Goal: Book appointment/travel/reservation

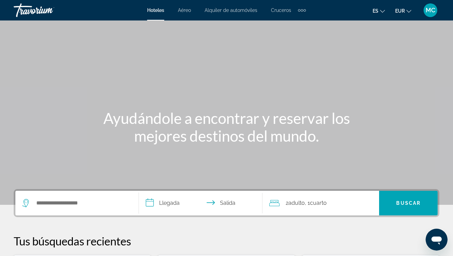
click at [94, 211] on div "Search widget" at bounding box center [76, 203] width 109 height 25
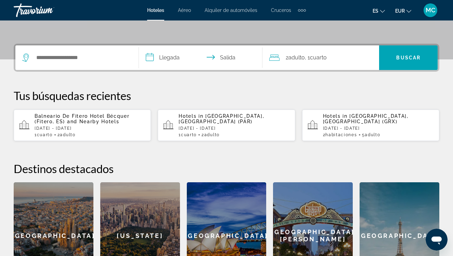
scroll to position [167, 0]
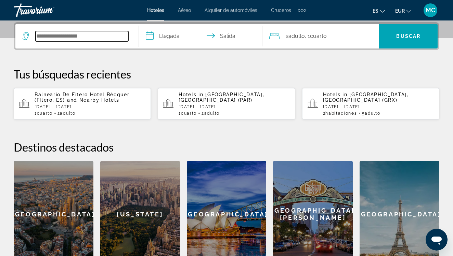
click at [84, 37] on input "Search hotel destination" at bounding box center [82, 36] width 93 height 10
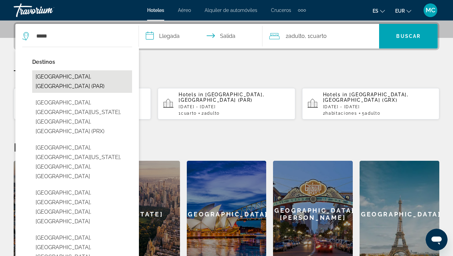
click at [53, 72] on button "[GEOGRAPHIC_DATA], [GEOGRAPHIC_DATA] (PAR)" at bounding box center [82, 81] width 100 height 23
type input "**********"
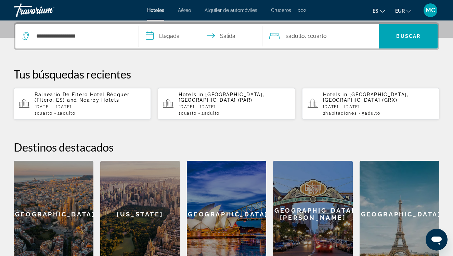
click at [173, 37] on input "**********" at bounding box center [202, 37] width 126 height 27
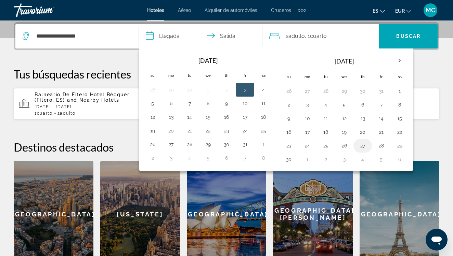
click at [365, 144] on button "27" at bounding box center [362, 146] width 11 height 10
click at [379, 148] on button "28" at bounding box center [380, 146] width 11 height 10
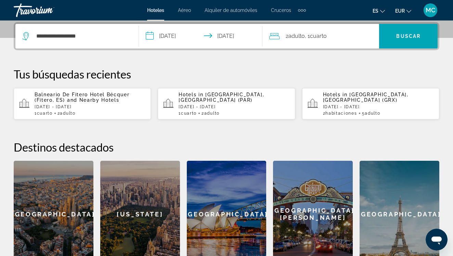
click at [172, 35] on input "**********" at bounding box center [202, 37] width 126 height 27
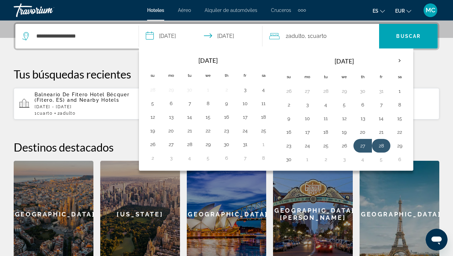
click at [383, 145] on button "28" at bounding box center [380, 146] width 11 height 10
click at [232, 38] on input "**********" at bounding box center [202, 37] width 126 height 27
click at [286, 161] on button "30" at bounding box center [288, 160] width 11 height 10
type input "**********"
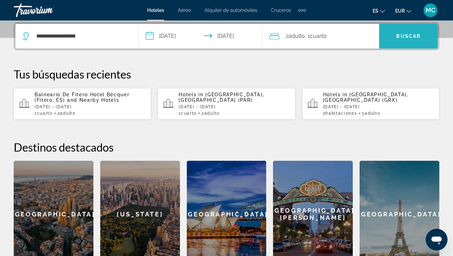
click at [402, 37] on span "Buscar" at bounding box center [408, 36] width 24 height 5
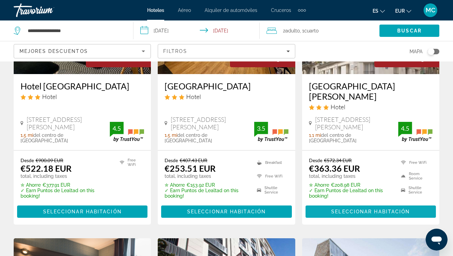
scroll to position [666, 0]
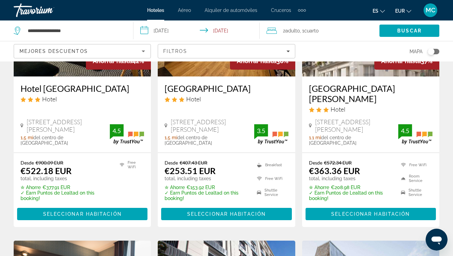
click at [430, 50] on div "Toggle map" at bounding box center [430, 51] width 7 height 7
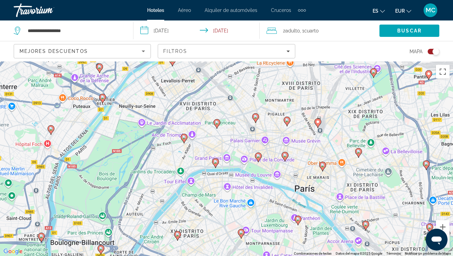
click at [183, 139] on image "Main content" at bounding box center [184, 137] width 4 height 4
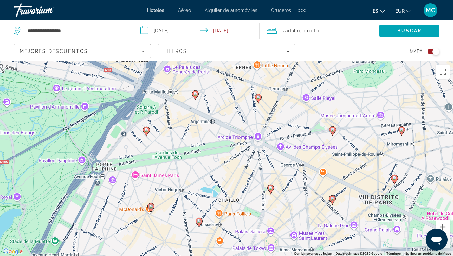
click at [257, 99] on image "Main content" at bounding box center [258, 97] width 4 height 4
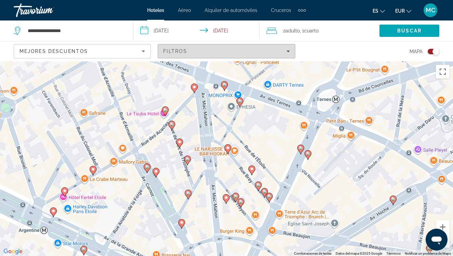
click at [290, 53] on span "Filters" at bounding box center [226, 51] width 136 height 16
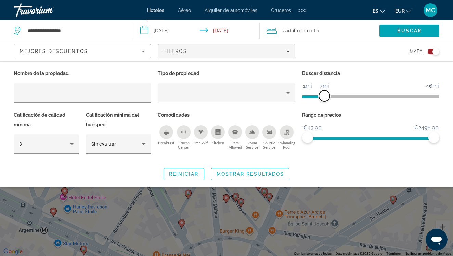
drag, startPoint x: 388, startPoint y: 93, endPoint x: 324, endPoint y: 99, distance: 63.6
click at [324, 99] on span "ngx-slider" at bounding box center [324, 96] width 11 height 11
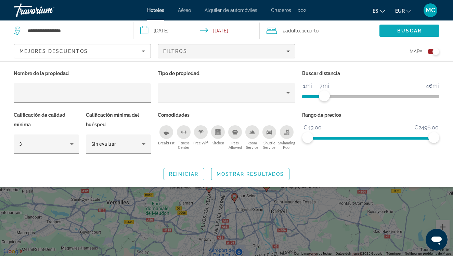
click at [401, 37] on span "Search" at bounding box center [409, 31] width 60 height 16
drag, startPoint x: 436, startPoint y: 140, endPoint x: 329, endPoint y: 147, distance: 106.9
click at [329, 147] on div "Rango de precios €43.00 €2496.00 €43.00 €463.50 €43.00 - €463.50" at bounding box center [371, 135] width 144 height 51
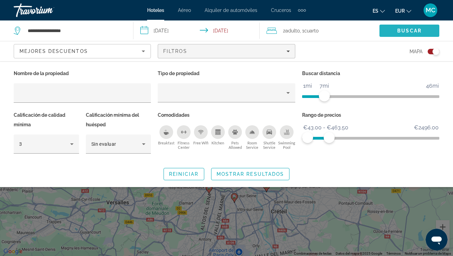
click at [402, 27] on span "Search" at bounding box center [409, 31] width 60 height 16
click at [406, 30] on span "Buscar" at bounding box center [409, 30] width 24 height 5
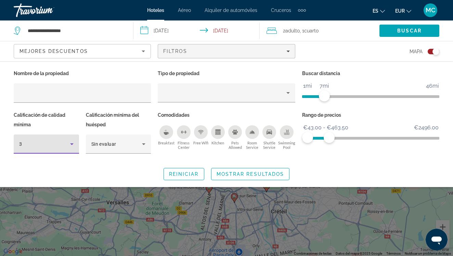
click at [71, 147] on icon "Hotel Filters" at bounding box center [72, 144] width 8 height 8
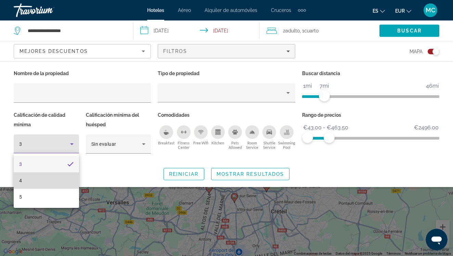
click at [64, 179] on mat-option "4" at bounding box center [46, 181] width 65 height 16
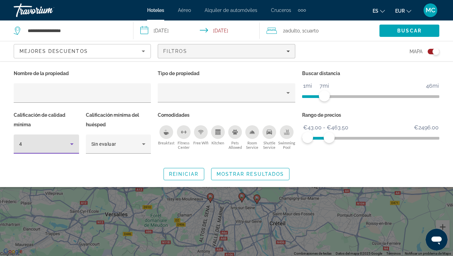
click at [72, 141] on icon "Hotel Filters" at bounding box center [72, 144] width 8 height 8
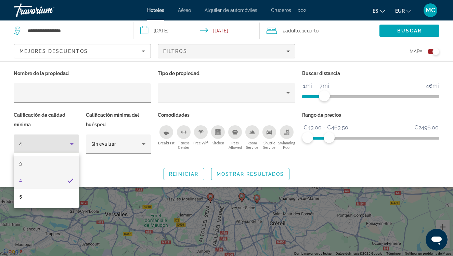
click at [68, 165] on mat-option "3" at bounding box center [46, 164] width 65 height 16
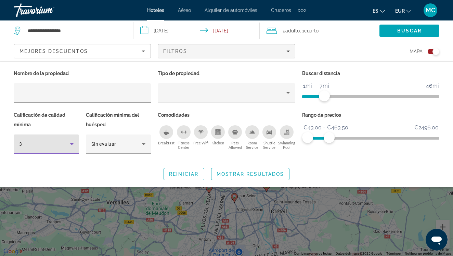
click at [71, 146] on icon "Hotel Filters" at bounding box center [72, 144] width 8 height 8
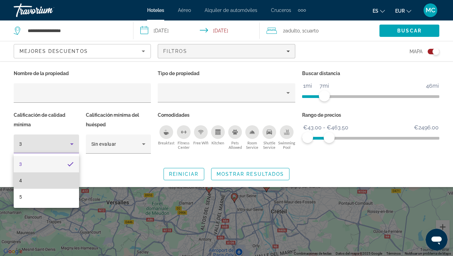
click at [64, 178] on mat-option "4" at bounding box center [46, 181] width 65 height 16
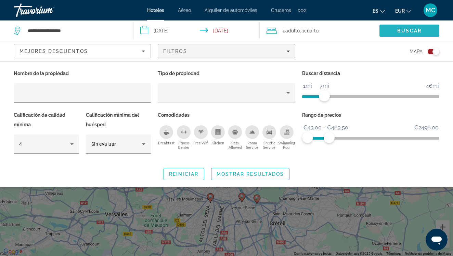
click at [407, 29] on span "Buscar" at bounding box center [409, 30] width 24 height 5
click at [196, 173] on span "Reiniciar" at bounding box center [184, 174] width 30 height 5
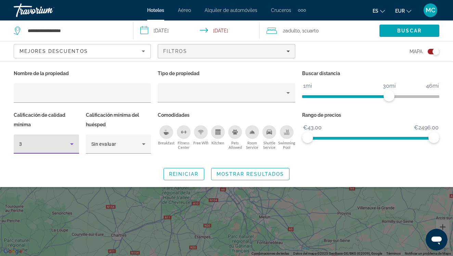
click at [70, 145] on icon "Hotel Filters" at bounding box center [72, 144] width 8 height 8
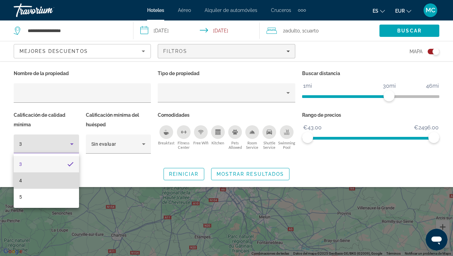
click at [67, 181] on mat-option "4" at bounding box center [46, 181] width 65 height 16
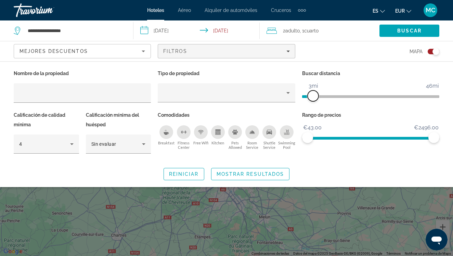
drag, startPoint x: 387, startPoint y: 93, endPoint x: 313, endPoint y: 100, distance: 74.9
click at [313, 100] on span "ngx-slider" at bounding box center [312, 96] width 11 height 11
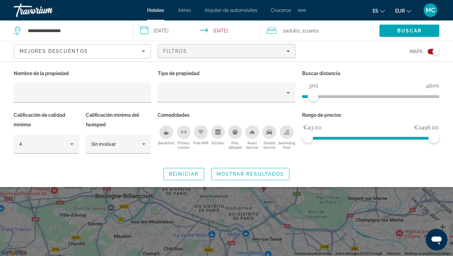
click at [377, 206] on div "Search widget" at bounding box center [226, 180] width 453 height 154
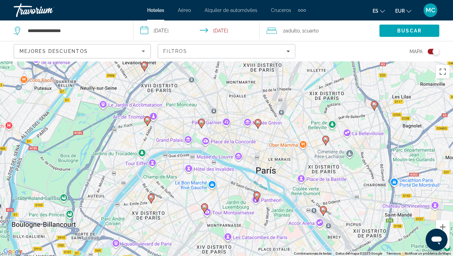
drag, startPoint x: 385, startPoint y: 108, endPoint x: 294, endPoint y: 159, distance: 103.8
click at [294, 159] on div "Para desplazarte, pulsa las teclas [PERSON_NAME]. Para activar la función de ar…" at bounding box center [226, 159] width 453 height 195
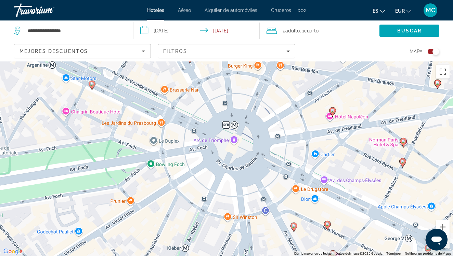
click at [332, 112] on image "Main content" at bounding box center [332, 111] width 4 height 4
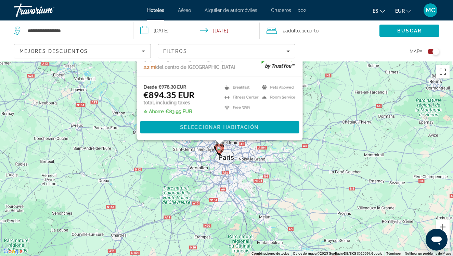
click at [186, 10] on span "Aéreo" at bounding box center [184, 10] width 13 height 5
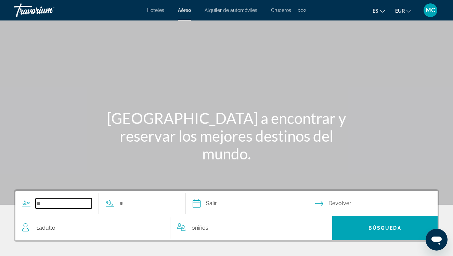
click at [48, 203] on input "Search widget" at bounding box center [64, 204] width 56 height 10
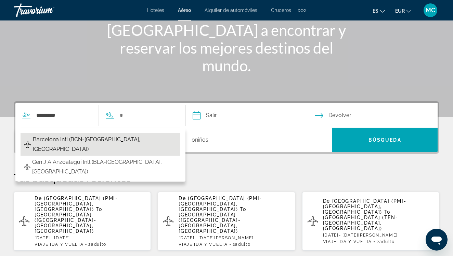
click at [98, 140] on span "Barcelona Intl (BCN-[GEOGRAPHIC_DATA], [GEOGRAPHIC_DATA])" at bounding box center [105, 144] width 144 height 19
type input "**********"
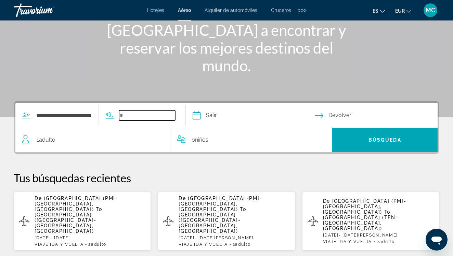
click at [145, 115] on input "Search widget" at bounding box center [147, 115] width 56 height 10
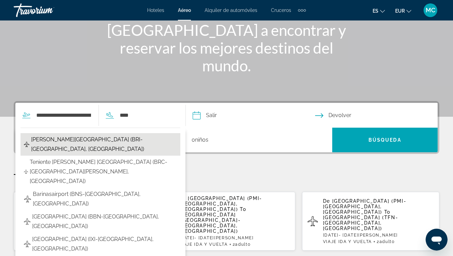
click at [98, 136] on span "[PERSON_NAME][GEOGRAPHIC_DATA] (BRI-[GEOGRAPHIC_DATA], [GEOGRAPHIC_DATA])" at bounding box center [104, 144] width 146 height 19
type input "**********"
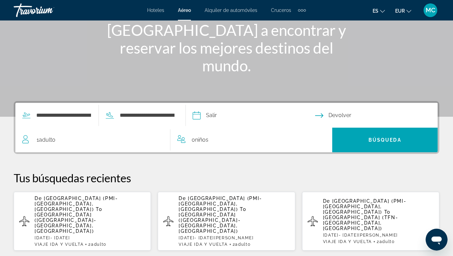
click at [221, 118] on input "Depart date" at bounding box center [253, 116] width 125 height 27
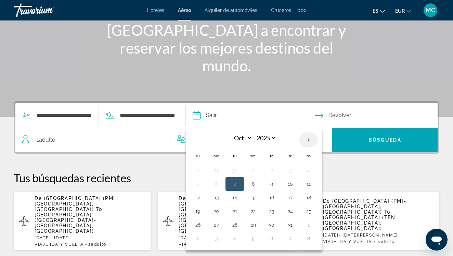
click at [318, 140] on th "Next month" at bounding box center [308, 140] width 18 height 15
select select "**"
click at [277, 209] on button "20" at bounding box center [271, 212] width 11 height 10
type input "**********"
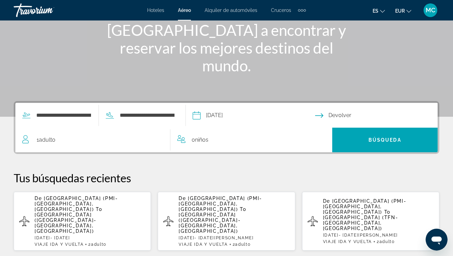
click at [331, 115] on input "Return date" at bounding box center [377, 116] width 125 height 27
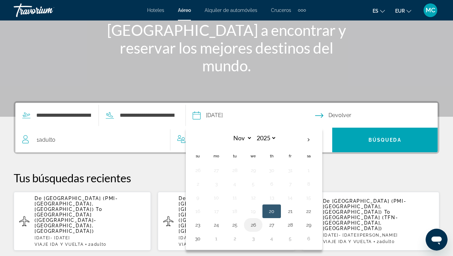
click at [258, 226] on button "26" at bounding box center [253, 226] width 11 height 10
type input "**********"
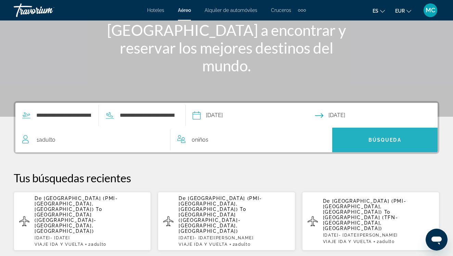
click at [370, 138] on span "Búsqueda" at bounding box center [384, 139] width 33 height 5
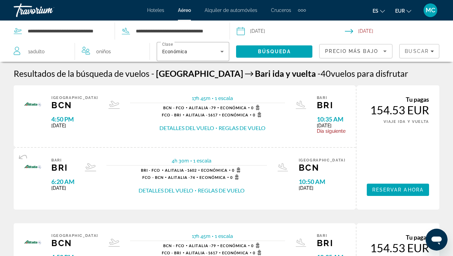
click at [229, 11] on span "Alquiler de automóviles" at bounding box center [230, 10] width 53 height 5
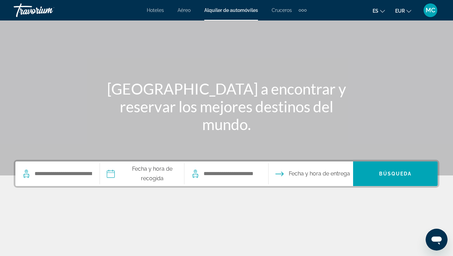
scroll to position [29, 0]
click at [85, 175] on input "Search pickup location" at bounding box center [63, 174] width 59 height 10
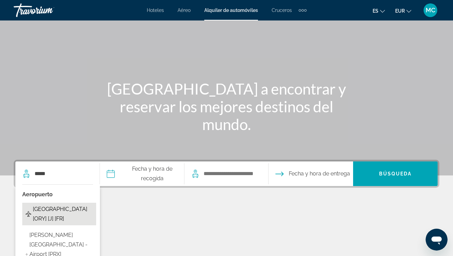
click at [87, 211] on span "[GEOGRAPHIC_DATA] [ORY] [J] [FR]" at bounding box center [63, 214] width 60 height 19
type input "**********"
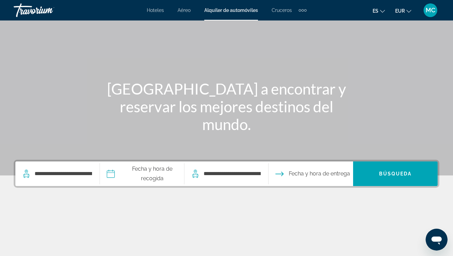
click at [122, 174] on input "Pickup date" at bounding box center [141, 175] width 87 height 27
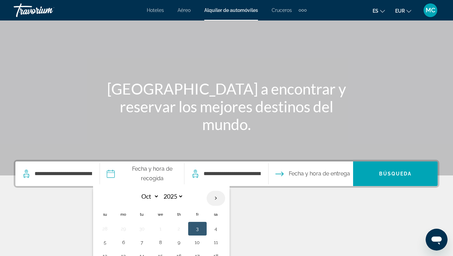
click at [225, 202] on th "Next month" at bounding box center [216, 198] width 18 height 15
select select "**"
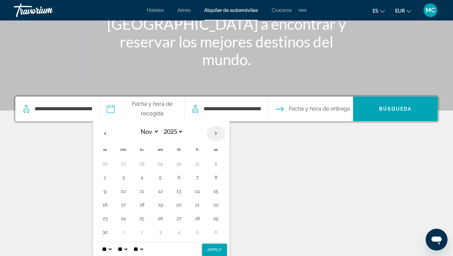
scroll to position [94, 0]
click at [203, 217] on button "28" at bounding box center [197, 219] width 11 height 10
click at [110, 235] on button "30" at bounding box center [105, 233] width 11 height 10
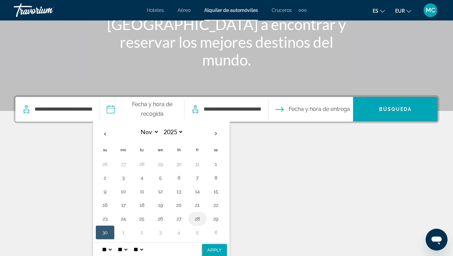
click at [203, 219] on button "28" at bounding box center [197, 219] width 11 height 10
click at [330, 105] on span "Fecha y hora de entrega" at bounding box center [319, 110] width 61 height 10
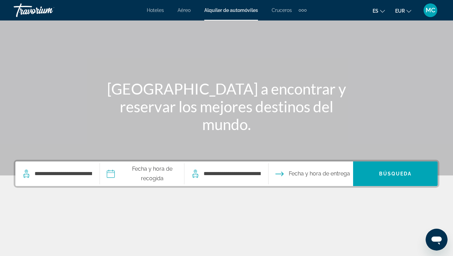
scroll to position [29, 0]
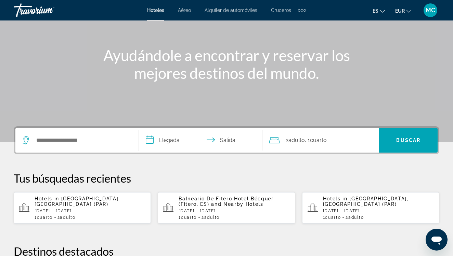
scroll to position [79, 0]
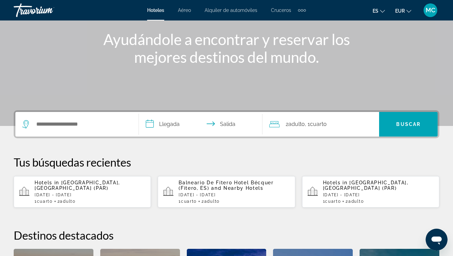
click at [220, 127] on input "**********" at bounding box center [202, 125] width 126 height 27
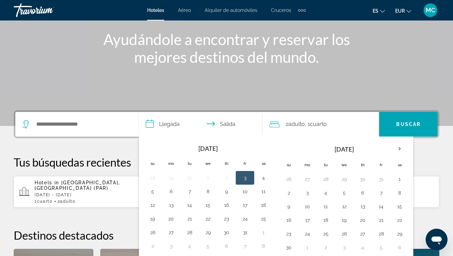
scroll to position [167, 0]
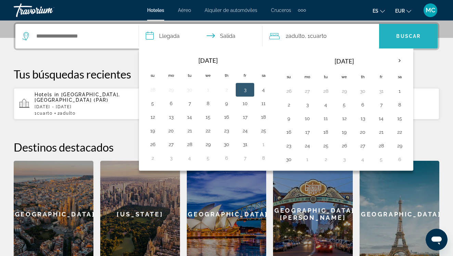
click at [398, 39] on span "Search" at bounding box center [408, 36] width 58 height 16
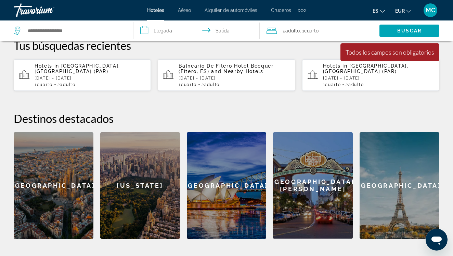
scroll to position [197, 0]
click at [241, 10] on span "Alquiler de automóviles" at bounding box center [230, 10] width 53 height 5
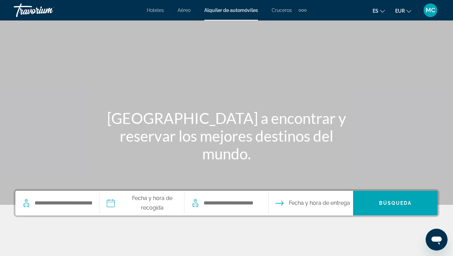
click at [278, 11] on span "Cruceros" at bounding box center [281, 10] width 20 height 5
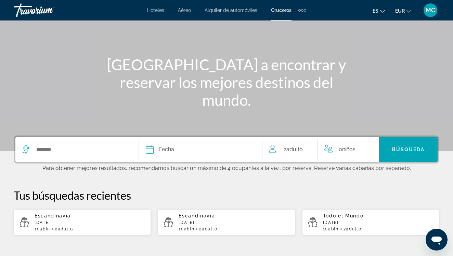
scroll to position [55, 0]
click at [53, 149] on input "Select cruise destination" at bounding box center [84, 150] width 96 height 10
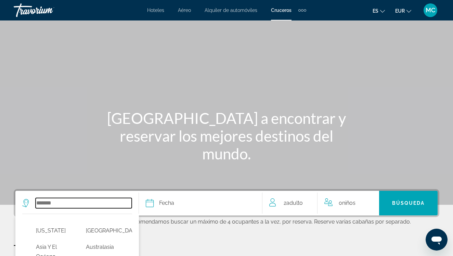
scroll to position [0, 0]
click at [279, 12] on span "Cruceros" at bounding box center [281, 10] width 21 height 5
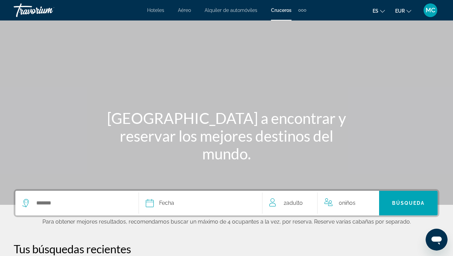
click at [303, 11] on div "Extra navigation items" at bounding box center [302, 10] width 2 height 2
click at [284, 11] on span "Cruceros" at bounding box center [281, 10] width 21 height 5
click at [78, 208] on input "Select cruise destination" at bounding box center [84, 203] width 96 height 10
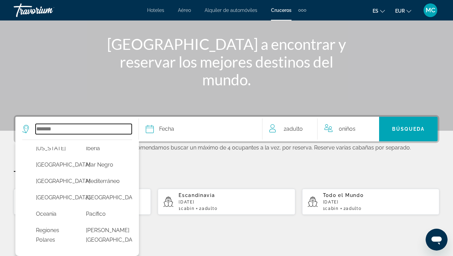
scroll to position [170, 0]
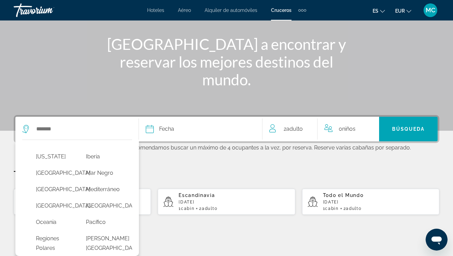
click at [102, 147] on button "Europa" at bounding box center [103, 140] width 43 height 13
type input "******"
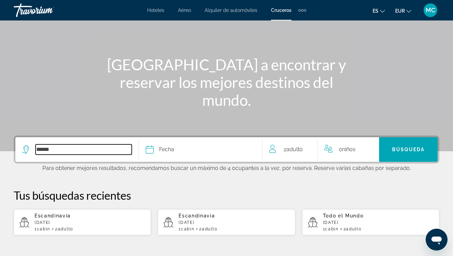
scroll to position [55, 0]
click at [161, 151] on span "Fecha" at bounding box center [166, 150] width 15 height 10
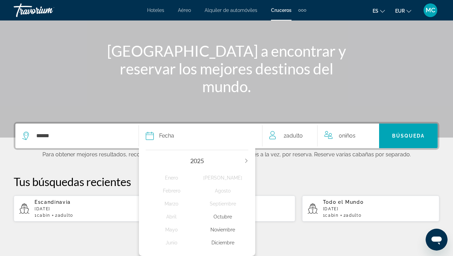
scroll to position [74, 0]
click at [226, 242] on div "Diciembre" at bounding box center [222, 243] width 51 height 12
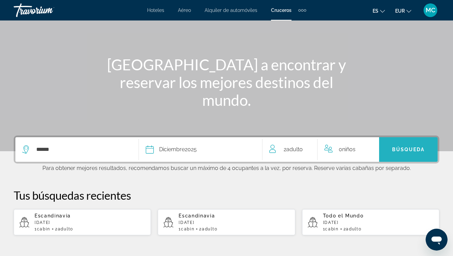
click at [399, 151] on span "Search" at bounding box center [408, 150] width 58 height 16
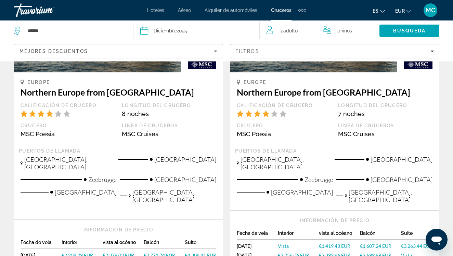
scroll to position [777, 0]
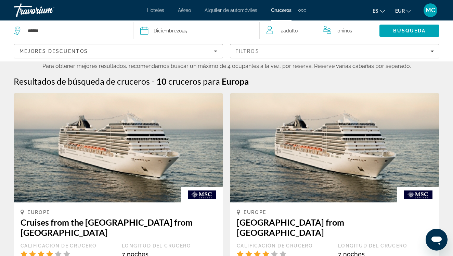
click at [156, 11] on span "Hoteles" at bounding box center [155, 10] width 17 height 5
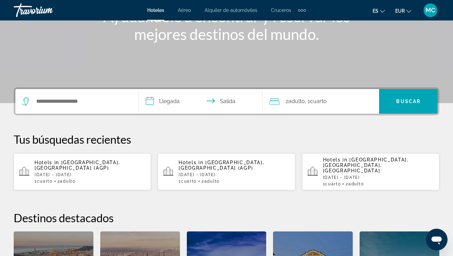
scroll to position [104, 0]
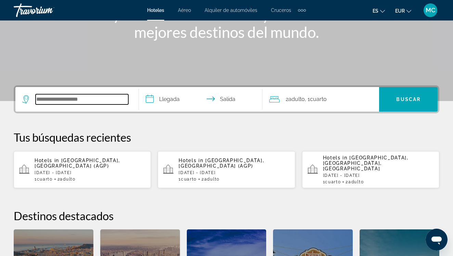
click at [74, 100] on input "Search hotel destination" at bounding box center [82, 99] width 93 height 10
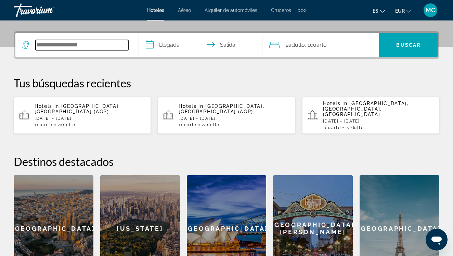
scroll to position [167, 0]
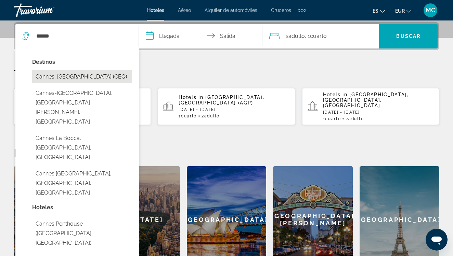
click at [78, 78] on button "Cannes, [GEOGRAPHIC_DATA] (CEQ)" at bounding box center [82, 76] width 100 height 13
type input "**********"
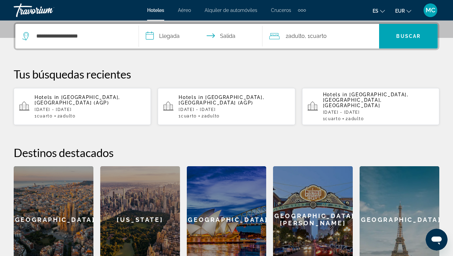
click at [175, 37] on input "**********" at bounding box center [202, 37] width 126 height 27
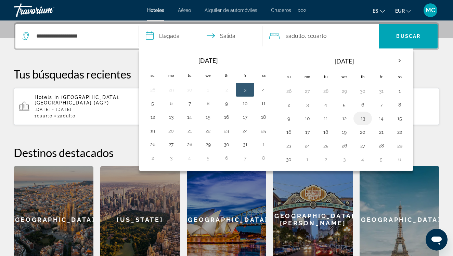
click at [360, 123] on button "13" at bounding box center [362, 119] width 11 height 10
click at [379, 119] on button "14" at bounding box center [380, 119] width 11 height 10
type input "**********"
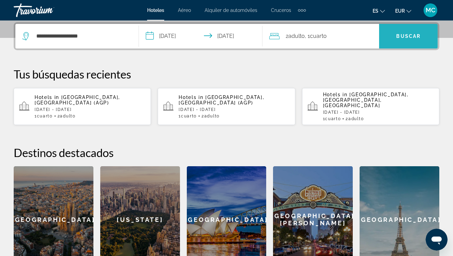
click at [409, 38] on span "Buscar" at bounding box center [408, 36] width 24 height 5
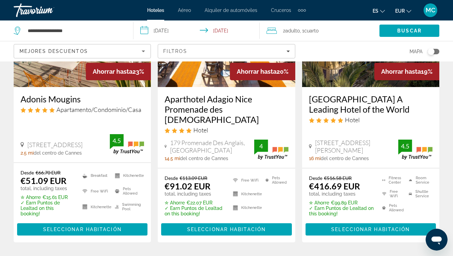
scroll to position [377, 0]
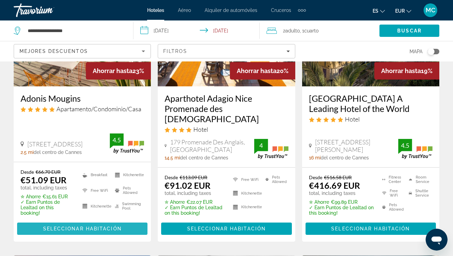
click at [72, 226] on span "Seleccionar habitación" at bounding box center [82, 228] width 79 height 5
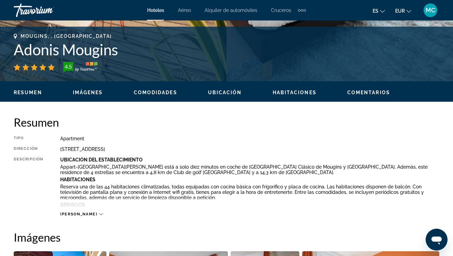
scroll to position [265, 0]
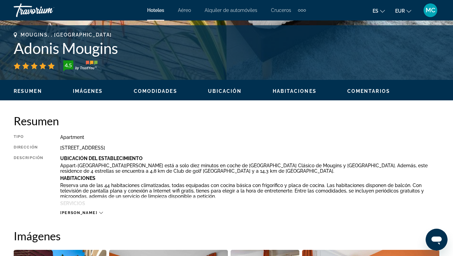
click at [84, 211] on div "[PERSON_NAME]" at bounding box center [81, 213] width 42 height 4
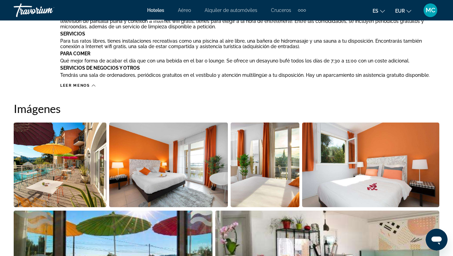
scroll to position [436, 0]
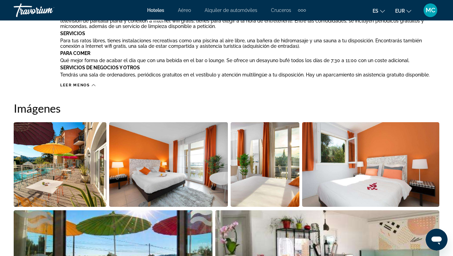
click at [68, 195] on img "Open full-screen image slider" at bounding box center [60, 164] width 93 height 85
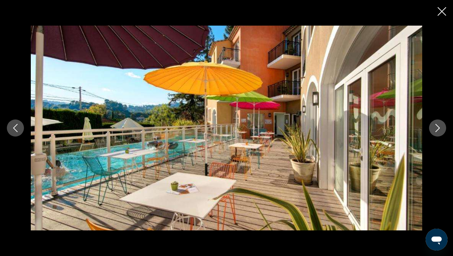
click at [434, 128] on icon "Next image" at bounding box center [437, 128] width 8 height 8
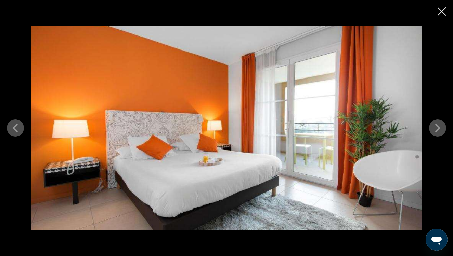
click at [434, 128] on icon "Next image" at bounding box center [437, 128] width 8 height 8
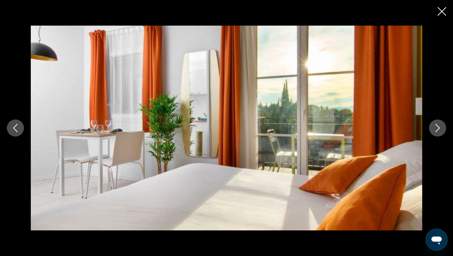
click at [434, 128] on icon "Next image" at bounding box center [437, 128] width 8 height 8
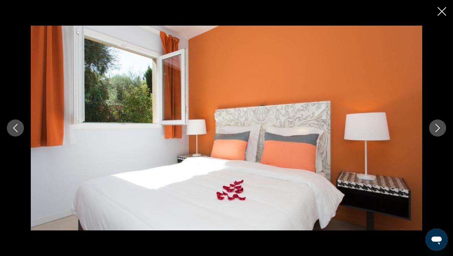
click at [434, 128] on icon "Next image" at bounding box center [437, 128] width 8 height 8
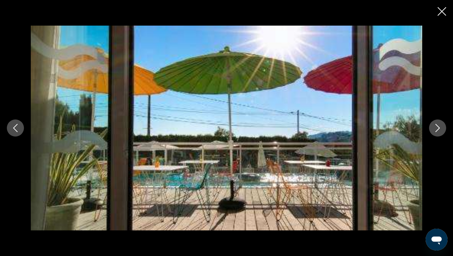
click at [434, 128] on icon "Next image" at bounding box center [437, 128] width 8 height 8
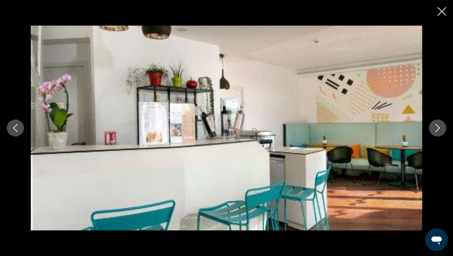
click at [434, 128] on icon "Next image" at bounding box center [437, 128] width 8 height 8
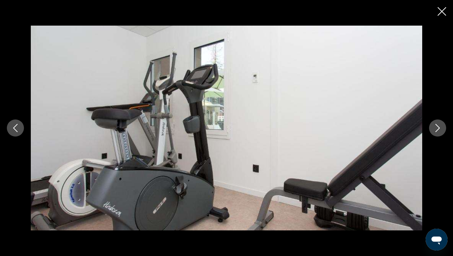
click at [434, 128] on icon "Next image" at bounding box center [437, 128] width 8 height 8
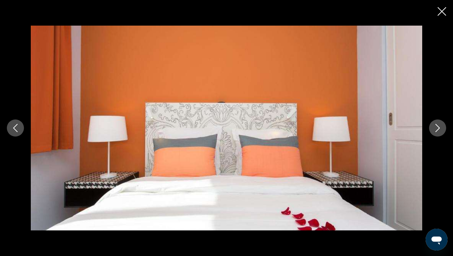
click at [434, 128] on icon "Next image" at bounding box center [437, 128] width 8 height 8
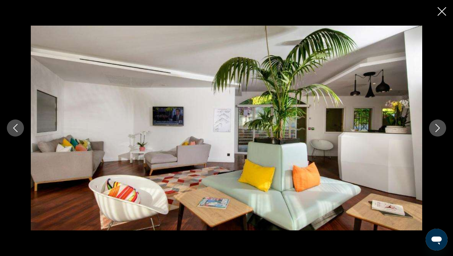
click at [434, 128] on icon "Next image" at bounding box center [437, 128] width 8 height 8
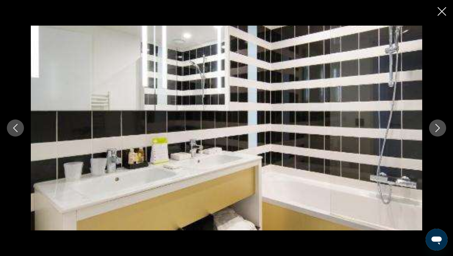
click at [434, 128] on icon "Next image" at bounding box center [437, 128] width 8 height 8
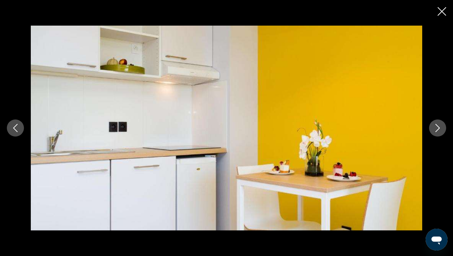
click at [434, 128] on icon "Next image" at bounding box center [437, 128] width 8 height 8
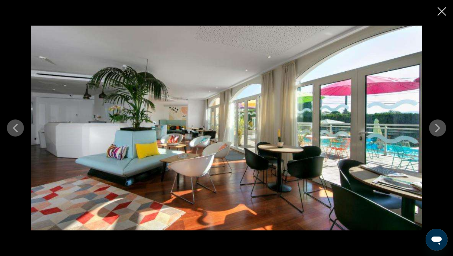
click at [434, 128] on icon "Next image" at bounding box center [437, 128] width 8 height 8
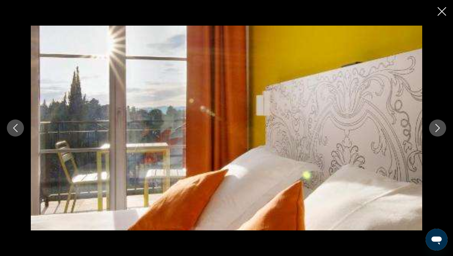
click at [434, 128] on icon "Next image" at bounding box center [437, 128] width 8 height 8
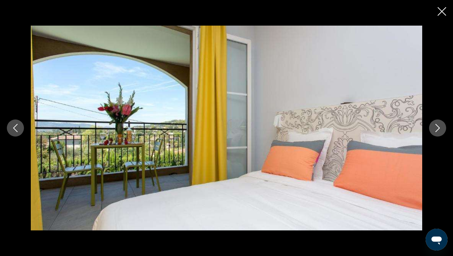
click at [434, 128] on icon "Next image" at bounding box center [437, 128] width 8 height 8
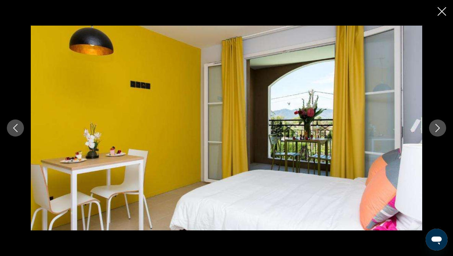
click at [434, 128] on icon "Next image" at bounding box center [437, 128] width 8 height 8
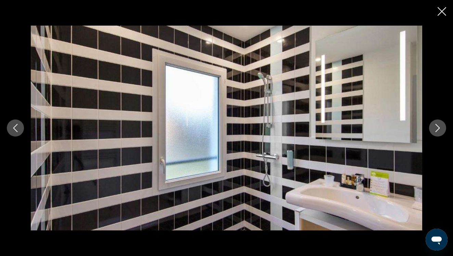
click at [434, 128] on icon "Next image" at bounding box center [437, 128] width 8 height 8
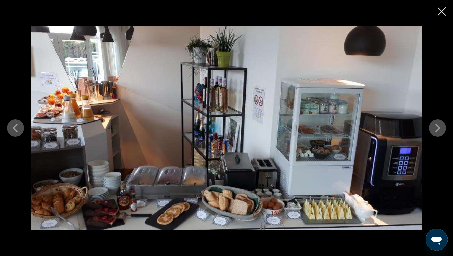
click at [434, 128] on icon "Next image" at bounding box center [437, 128] width 8 height 8
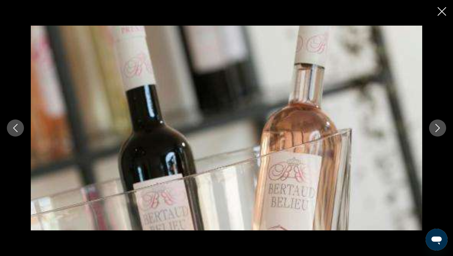
click at [434, 128] on icon "Next image" at bounding box center [437, 128] width 8 height 8
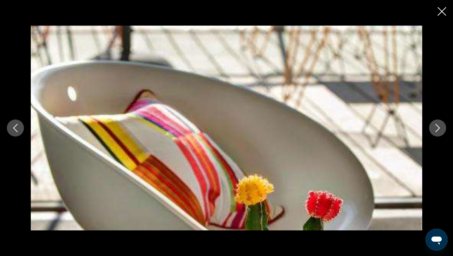
click at [434, 128] on icon "Next image" at bounding box center [437, 128] width 8 height 8
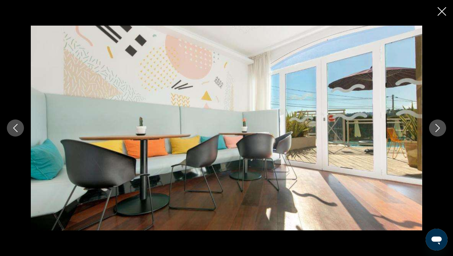
click at [436, 9] on div "prev next" at bounding box center [226, 128] width 453 height 256
click at [441, 12] on icon "Close slideshow" at bounding box center [441, 11] width 9 height 9
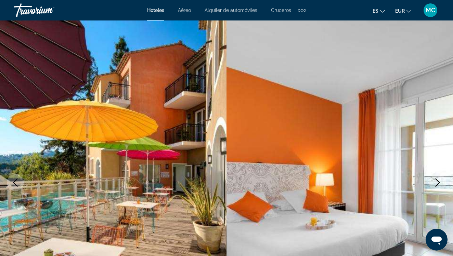
scroll to position [0, 0]
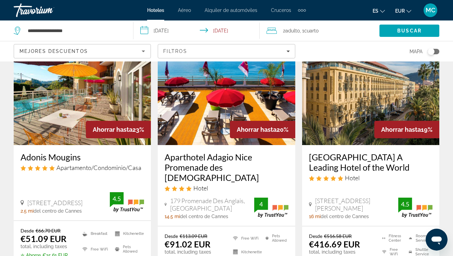
scroll to position [316, 0]
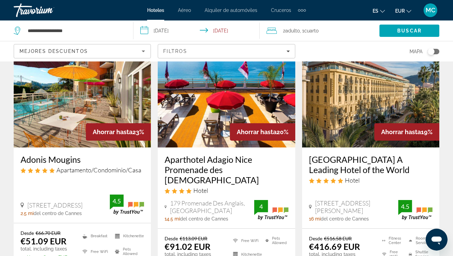
click at [194, 95] on img "Main content" at bounding box center [226, 92] width 137 height 109
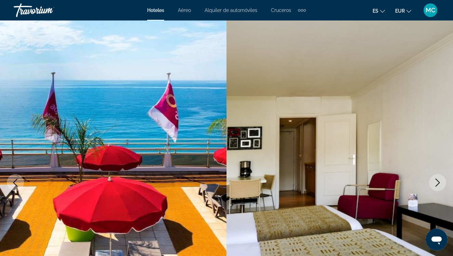
click at [426, 187] on img "Main content" at bounding box center [339, 183] width 226 height 325
click at [441, 182] on button "Next image" at bounding box center [437, 182] width 17 height 17
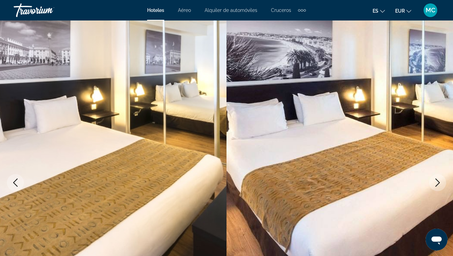
click at [441, 182] on button "Next image" at bounding box center [437, 182] width 17 height 17
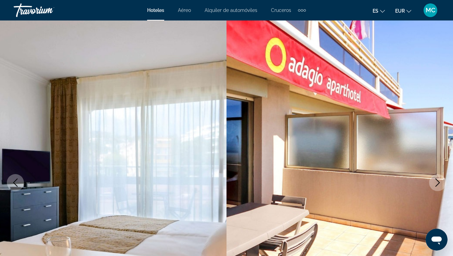
click at [441, 182] on button "Next image" at bounding box center [437, 182] width 17 height 17
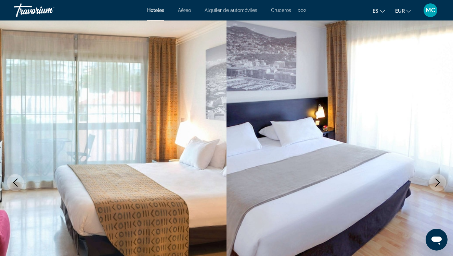
click at [441, 184] on icon "Next image" at bounding box center [437, 183] width 8 height 8
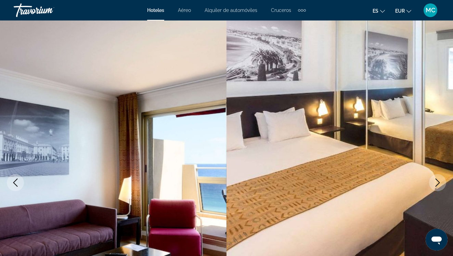
click at [441, 184] on icon "Next image" at bounding box center [437, 183] width 8 height 8
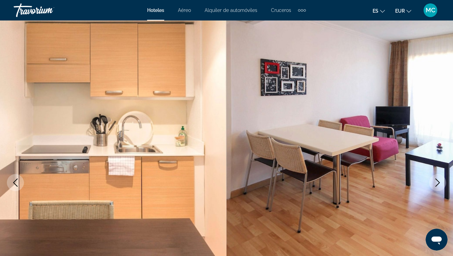
click at [441, 184] on icon "Next image" at bounding box center [437, 183] width 8 height 8
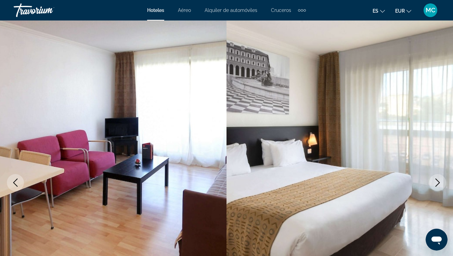
click at [441, 184] on icon "Next image" at bounding box center [437, 183] width 8 height 8
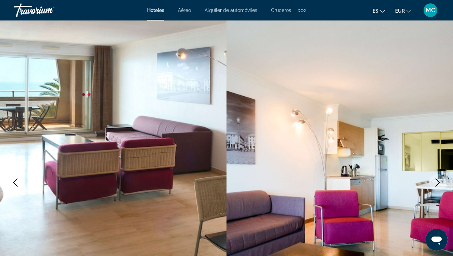
click at [441, 184] on icon "Next image" at bounding box center [437, 183] width 8 height 8
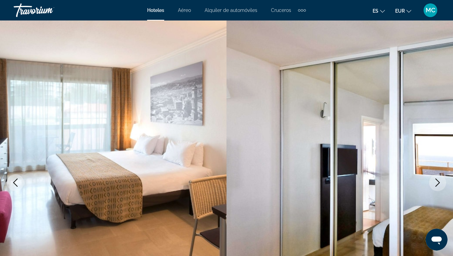
click at [441, 184] on icon "Next image" at bounding box center [437, 183] width 8 height 8
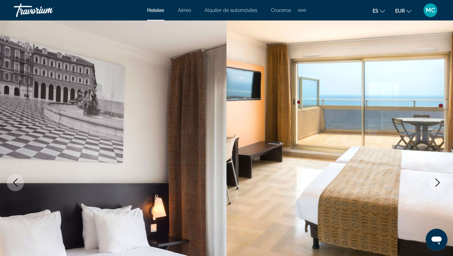
click at [441, 184] on icon "Next image" at bounding box center [437, 183] width 8 height 8
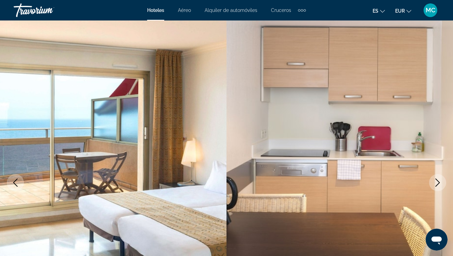
click at [441, 184] on icon "Next image" at bounding box center [437, 183] width 8 height 8
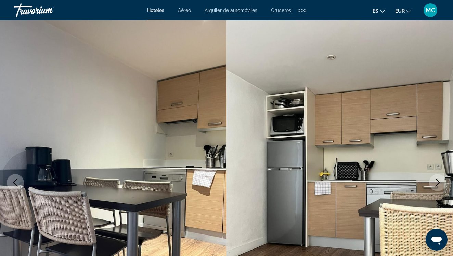
click at [441, 184] on icon "Next image" at bounding box center [437, 183] width 8 height 8
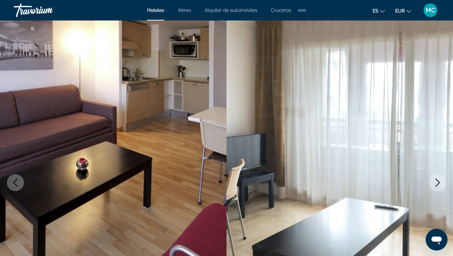
click at [441, 184] on icon "Next image" at bounding box center [437, 183] width 8 height 8
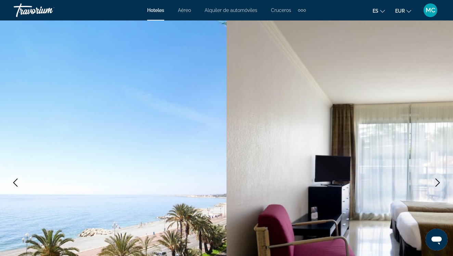
click at [441, 184] on icon "Next image" at bounding box center [437, 183] width 8 height 8
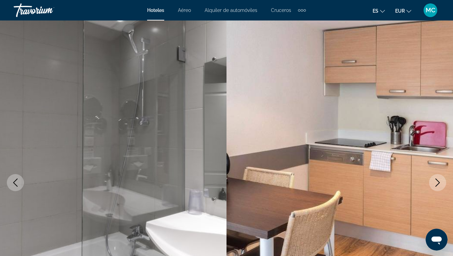
click at [441, 184] on icon "Next image" at bounding box center [437, 183] width 8 height 8
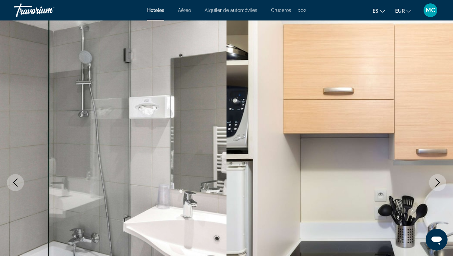
click at [441, 184] on icon "Next image" at bounding box center [437, 183] width 8 height 8
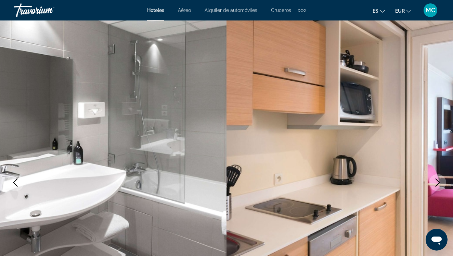
click at [441, 184] on icon "Next image" at bounding box center [437, 183] width 8 height 8
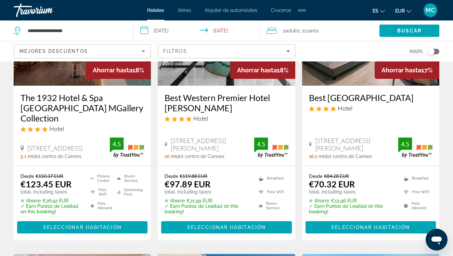
scroll to position [658, 0]
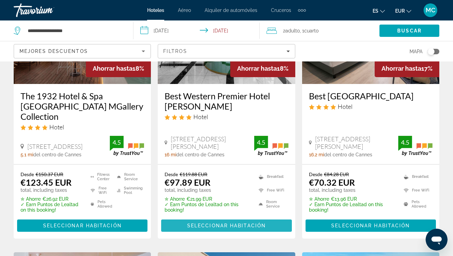
click at [218, 223] on span "Seleccionar habitación" at bounding box center [226, 225] width 79 height 5
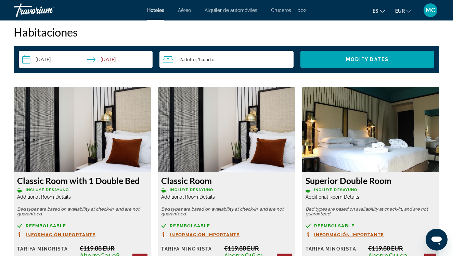
scroll to position [1002, 0]
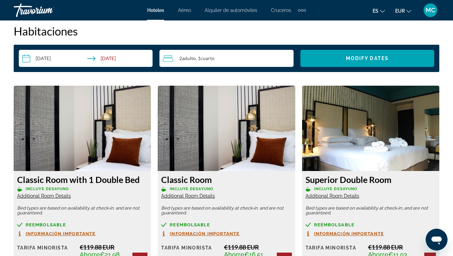
click at [84, 130] on img "Main content" at bounding box center [82, 128] width 137 height 85
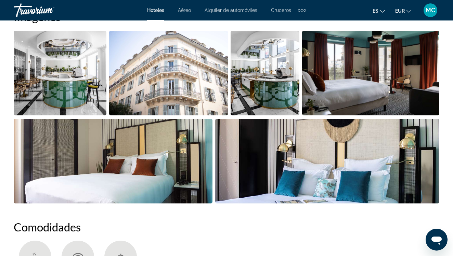
scroll to position [484, 0]
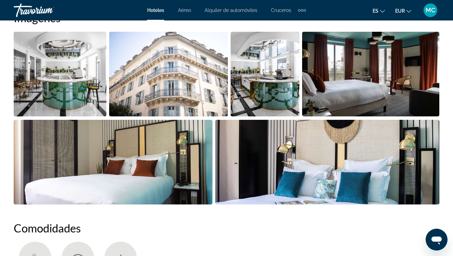
click at [167, 75] on img "Open full-screen image slider" at bounding box center [168, 74] width 118 height 85
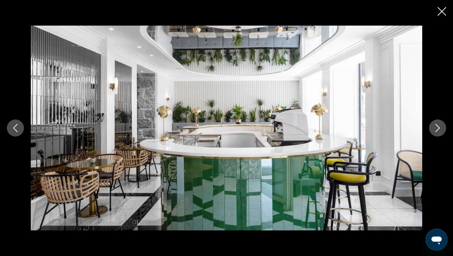
click at [435, 131] on icon "Next image" at bounding box center [437, 128] width 8 height 8
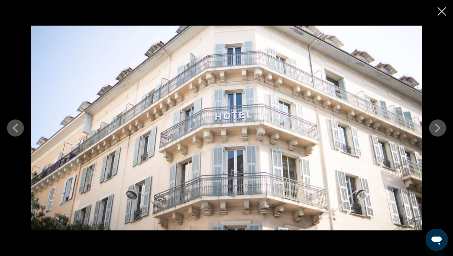
click at [435, 131] on icon "Next image" at bounding box center [437, 128] width 8 height 8
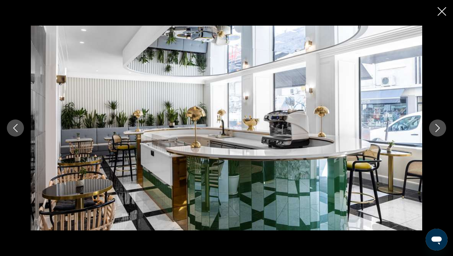
click at [435, 131] on icon "Next image" at bounding box center [437, 128] width 8 height 8
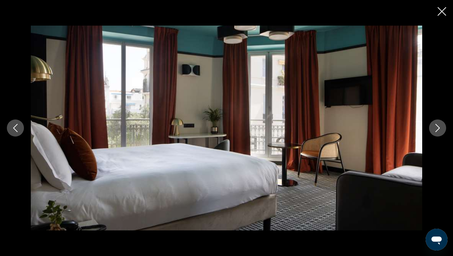
click at [435, 131] on icon "Next image" at bounding box center [437, 128] width 8 height 8
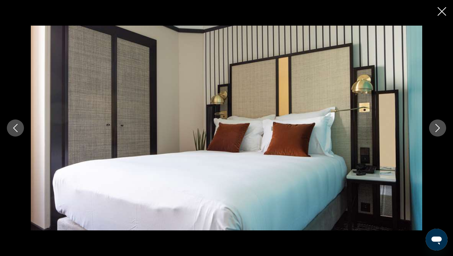
click at [435, 131] on icon "Next image" at bounding box center [437, 128] width 8 height 8
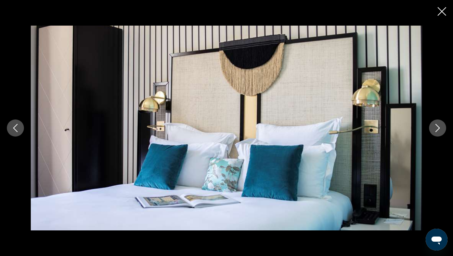
click at [435, 131] on icon "Next image" at bounding box center [437, 128] width 8 height 8
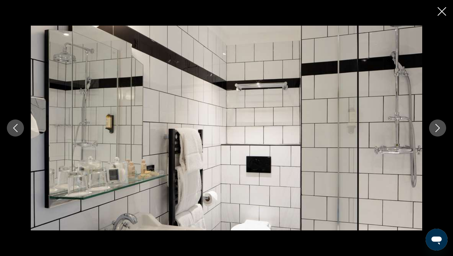
click at [435, 131] on icon "Next image" at bounding box center [437, 128] width 8 height 8
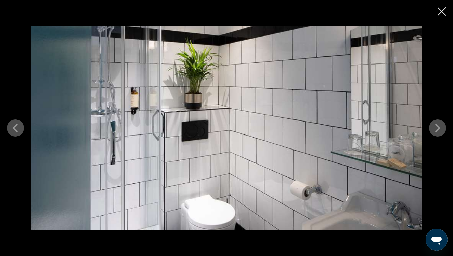
click at [435, 131] on icon "Next image" at bounding box center [437, 128] width 8 height 8
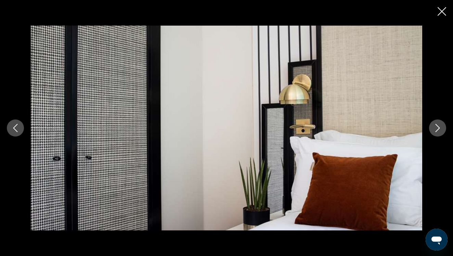
click at [435, 131] on icon "Next image" at bounding box center [437, 128] width 8 height 8
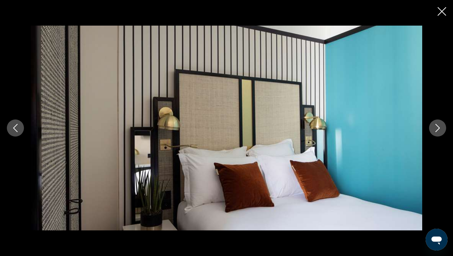
click at [435, 131] on icon "Next image" at bounding box center [437, 128] width 8 height 8
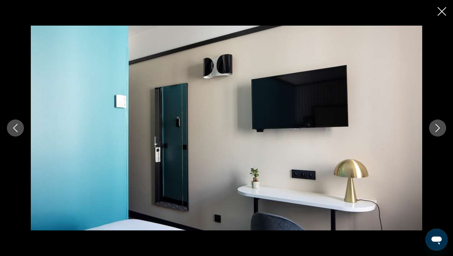
click at [435, 131] on icon "Next image" at bounding box center [437, 128] width 8 height 8
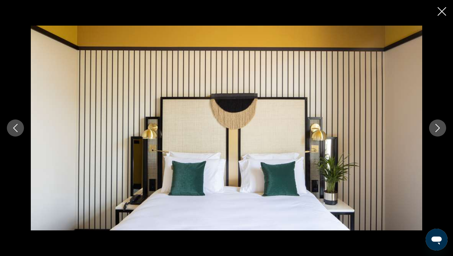
click at [435, 131] on icon "Next image" at bounding box center [437, 128] width 8 height 8
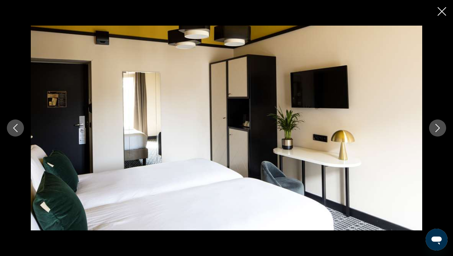
click at [435, 131] on icon "Next image" at bounding box center [437, 128] width 8 height 8
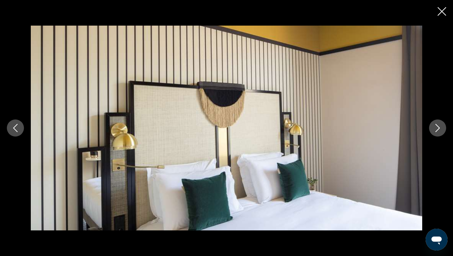
click at [435, 131] on icon "Next image" at bounding box center [437, 128] width 8 height 8
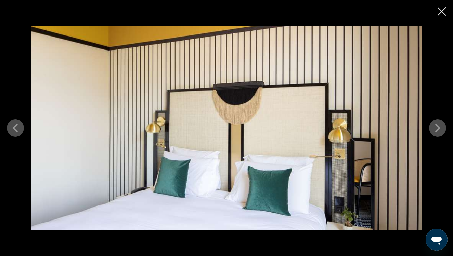
click at [439, 17] on button "Close slideshow" at bounding box center [441, 12] width 9 height 11
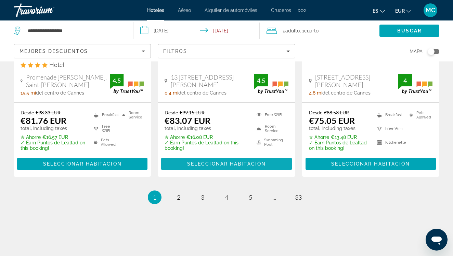
scroll to position [988, 0]
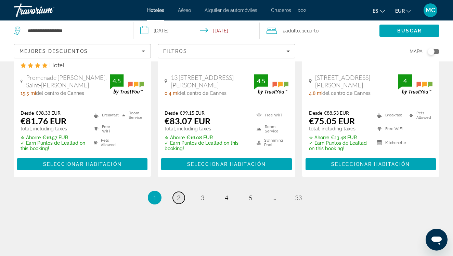
click at [177, 194] on span "2" at bounding box center [178, 198] width 3 height 8
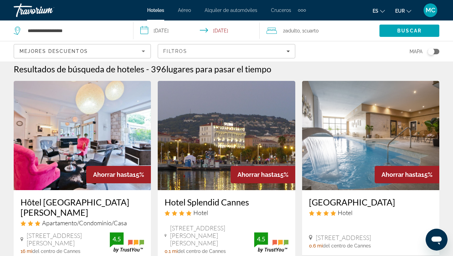
scroll to position [2, 0]
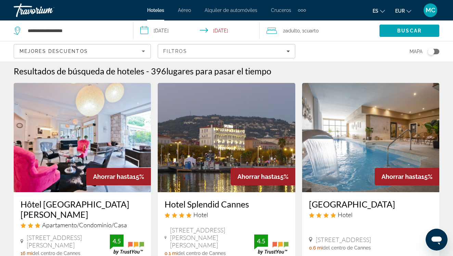
click at [320, 124] on img "Main content" at bounding box center [370, 137] width 137 height 109
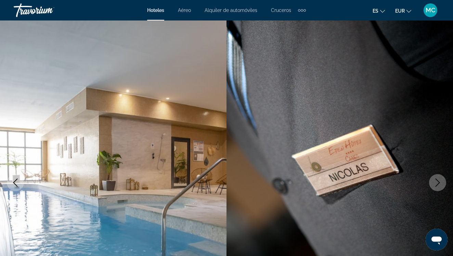
click at [438, 184] on icon "Next image" at bounding box center [437, 183] width 4 height 8
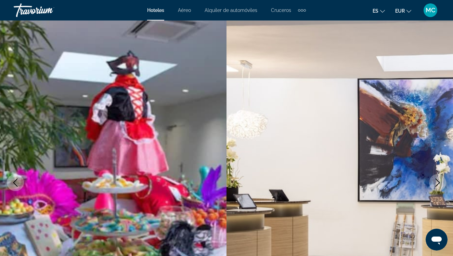
click at [438, 184] on icon "Next image" at bounding box center [437, 183] width 4 height 8
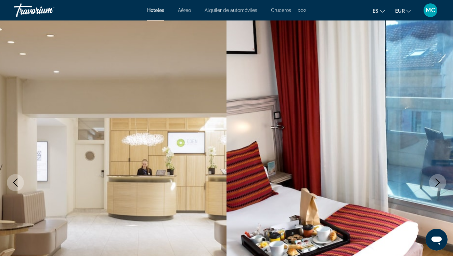
click at [439, 184] on icon "Next image" at bounding box center [437, 183] width 8 height 8
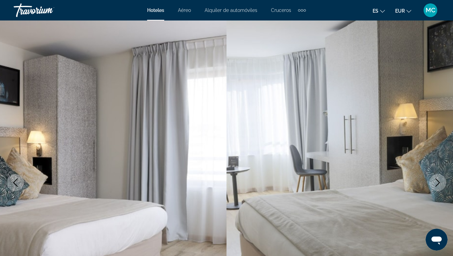
click at [439, 184] on icon "Next image" at bounding box center [437, 183] width 8 height 8
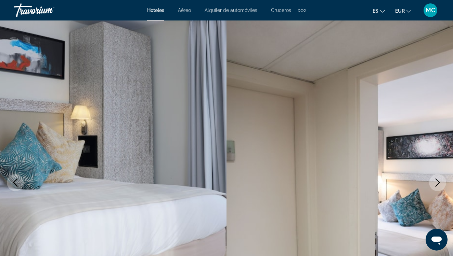
click at [439, 185] on icon "Next image" at bounding box center [437, 183] width 8 height 8
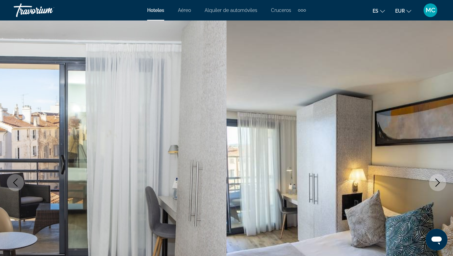
click at [342, 151] on img "Main content" at bounding box center [339, 183] width 226 height 325
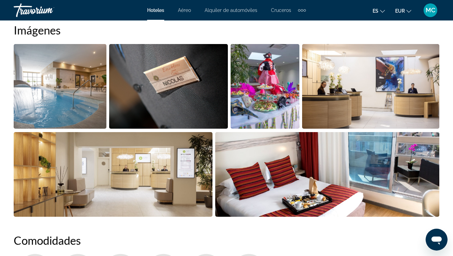
scroll to position [472, 0]
click at [280, 176] on img "Open full-screen image slider" at bounding box center [327, 174] width 224 height 85
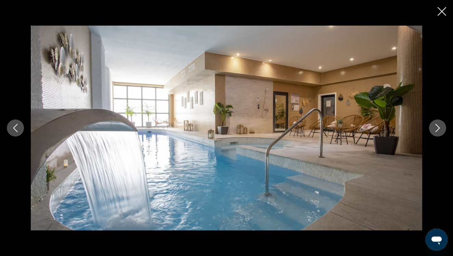
click at [437, 129] on icon "Next image" at bounding box center [437, 128] width 8 height 8
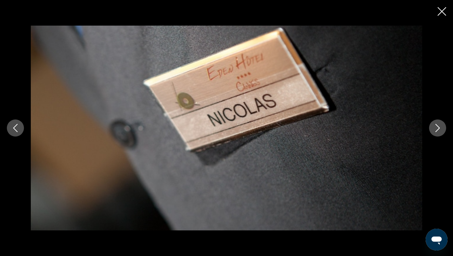
click at [437, 129] on icon "Next image" at bounding box center [437, 128] width 8 height 8
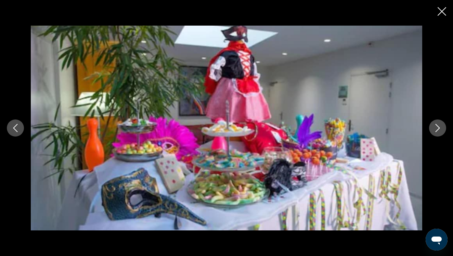
click at [437, 129] on icon "Next image" at bounding box center [437, 128] width 8 height 8
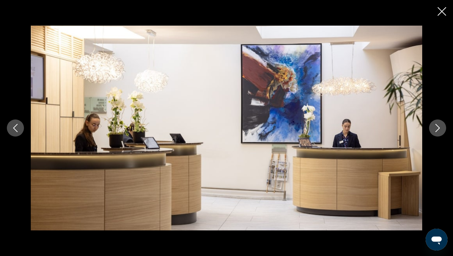
click at [437, 129] on icon "Next image" at bounding box center [437, 128] width 8 height 8
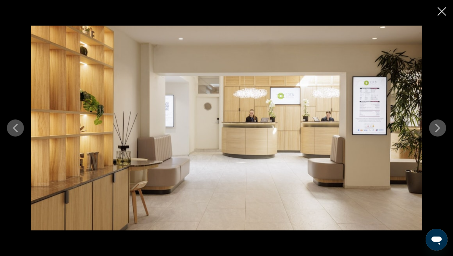
click at [437, 129] on icon "Next image" at bounding box center [437, 128] width 8 height 8
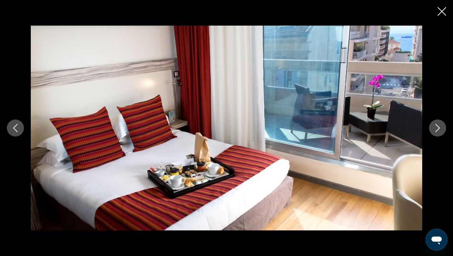
click at [438, 130] on icon "Next image" at bounding box center [437, 128] width 4 height 8
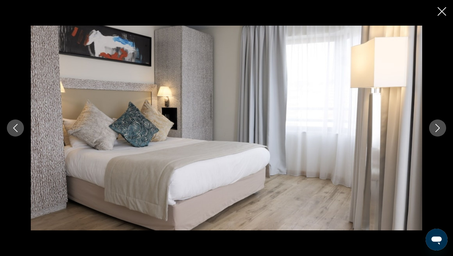
click at [19, 130] on icon "Previous image" at bounding box center [15, 128] width 8 height 8
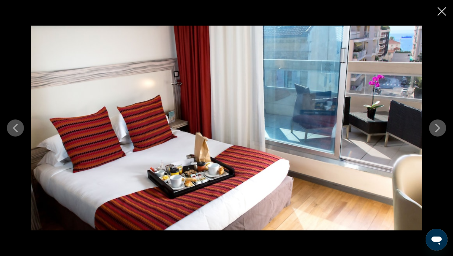
click at [434, 129] on icon "Next image" at bounding box center [437, 128] width 8 height 8
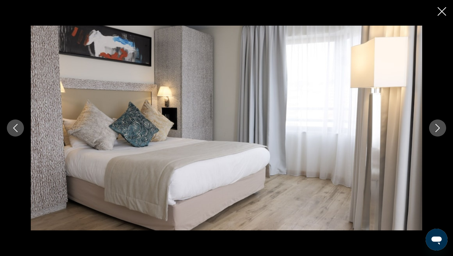
click at [434, 129] on icon "Next image" at bounding box center [437, 128] width 8 height 8
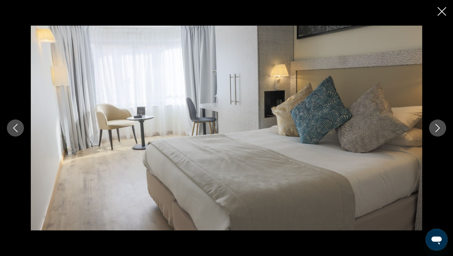
click at [434, 129] on icon "Next image" at bounding box center [437, 128] width 8 height 8
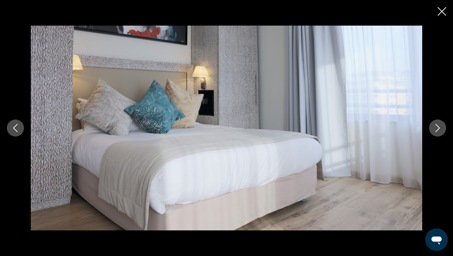
click at [434, 129] on icon "Next image" at bounding box center [437, 128] width 8 height 8
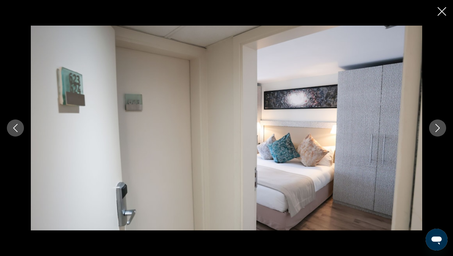
click at [434, 129] on icon "Next image" at bounding box center [437, 128] width 8 height 8
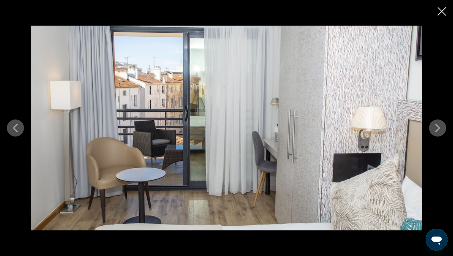
click at [434, 129] on icon "Next image" at bounding box center [437, 128] width 8 height 8
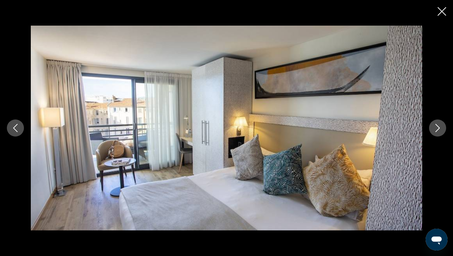
click at [434, 129] on icon "Next image" at bounding box center [437, 128] width 8 height 8
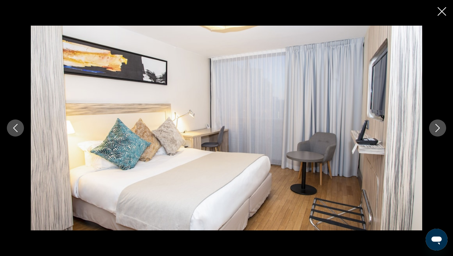
click at [434, 129] on icon "Next image" at bounding box center [437, 128] width 8 height 8
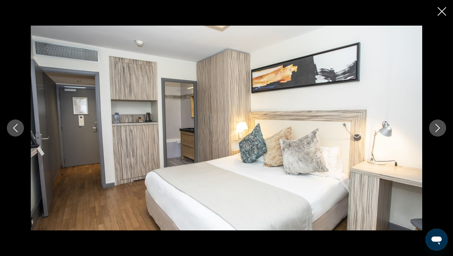
click at [434, 129] on icon "Next image" at bounding box center [437, 128] width 8 height 8
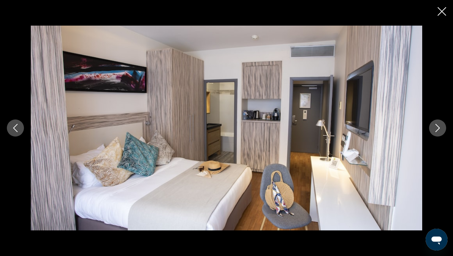
click at [435, 129] on icon "Next image" at bounding box center [437, 128] width 8 height 8
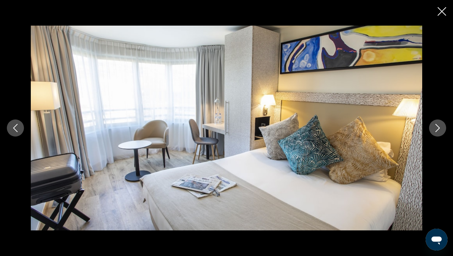
click at [14, 128] on icon "Previous image" at bounding box center [15, 128] width 4 height 8
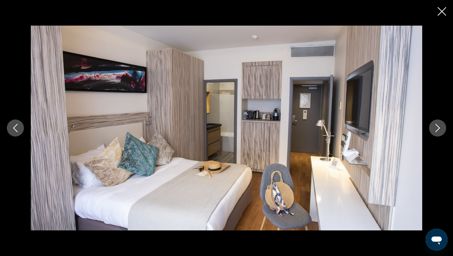
click at [437, 130] on icon "Next image" at bounding box center [437, 128] width 8 height 8
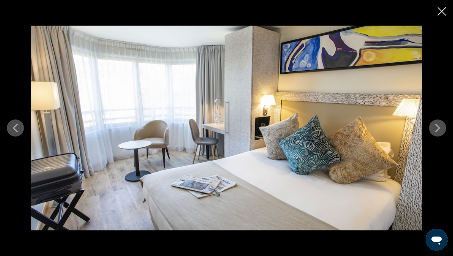
click at [437, 130] on icon "Next image" at bounding box center [437, 128] width 8 height 8
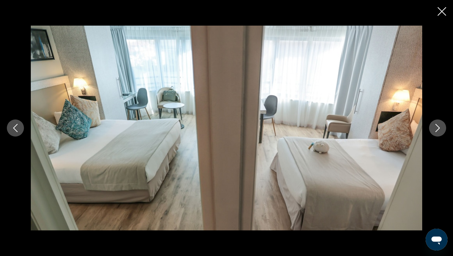
click at [437, 130] on icon "Next image" at bounding box center [437, 128] width 8 height 8
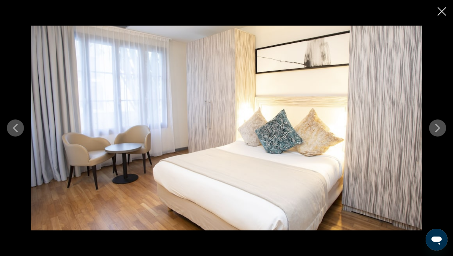
click at [437, 130] on icon "Next image" at bounding box center [437, 128] width 8 height 8
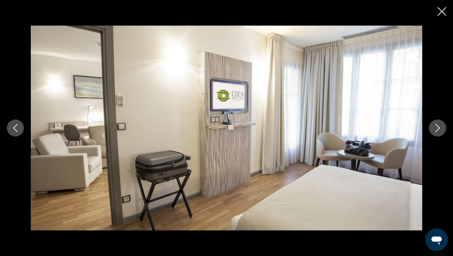
click at [437, 130] on icon "Next image" at bounding box center [437, 128] width 8 height 8
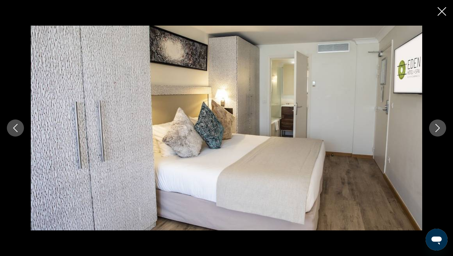
click at [440, 12] on icon "Close slideshow" at bounding box center [441, 11] width 9 height 9
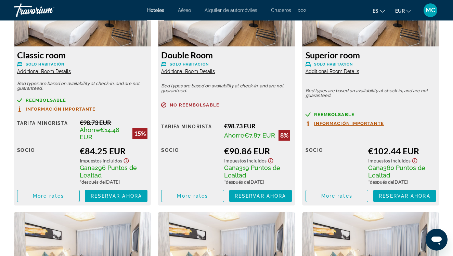
scroll to position [1127, 0]
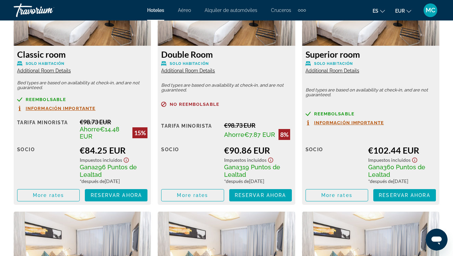
click at [127, 161] on icon "Show Taxes and Fees disclaimer" at bounding box center [126, 160] width 8 height 6
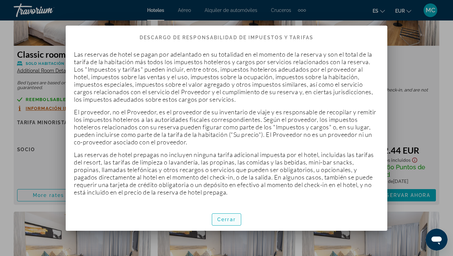
click at [222, 217] on span "Cerrar" at bounding box center [226, 219] width 18 height 5
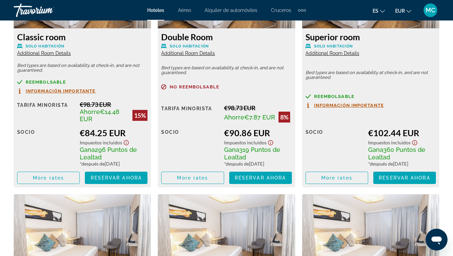
scroll to position [1145, 0]
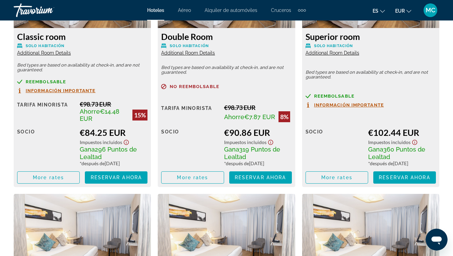
click at [79, 92] on span "Información importante" at bounding box center [61, 91] width 70 height 4
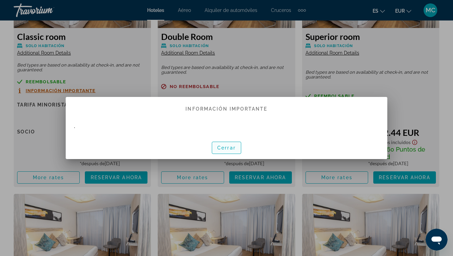
click at [224, 147] on span "Cerrar" at bounding box center [226, 147] width 18 height 5
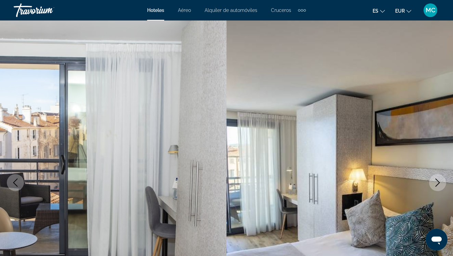
scroll to position [1145, 0]
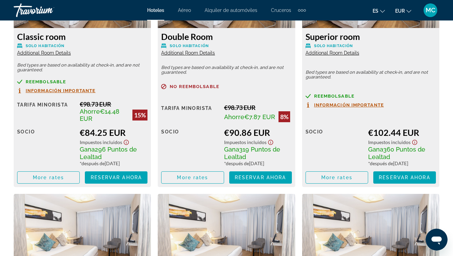
click at [19, 90] on icon "Main content" at bounding box center [19, 92] width 3 height 4
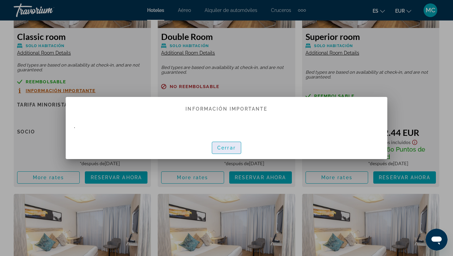
click at [226, 148] on span "Cerrar" at bounding box center [226, 147] width 18 height 5
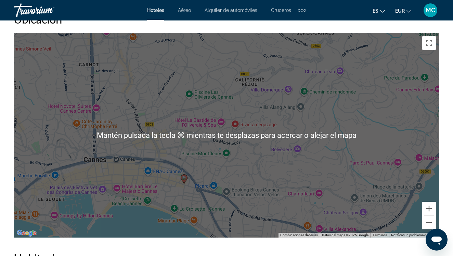
scroll to position [772, 0]
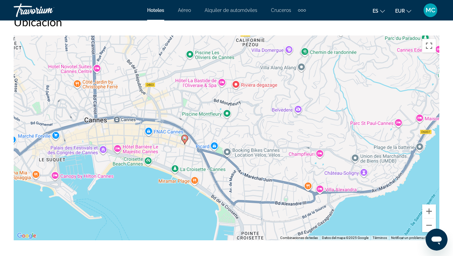
drag, startPoint x: 165, startPoint y: 169, endPoint x: 167, endPoint y: 125, distance: 43.8
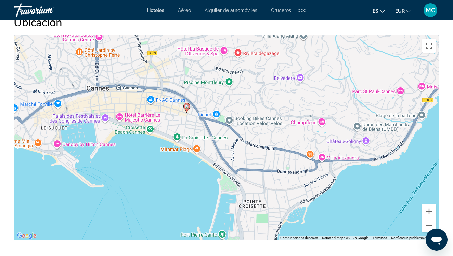
drag, startPoint x: 167, startPoint y: 125, endPoint x: 168, endPoint y: 93, distance: 32.2
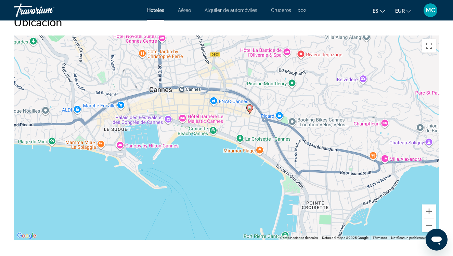
drag, startPoint x: 128, startPoint y: 119, endPoint x: 197, endPoint y: 120, distance: 69.1
click at [197, 120] on div "Para activar la función de arrastre con el teclado, pulsa Alt + Intro. Cuando h…" at bounding box center [226, 138] width 425 height 205
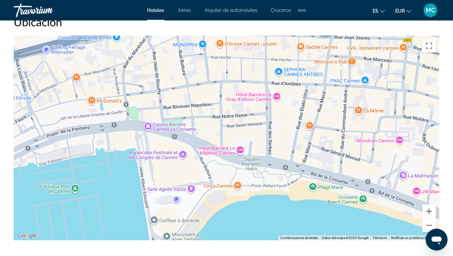
drag, startPoint x: 160, startPoint y: 115, endPoint x: 261, endPoint y: 182, distance: 120.2
click at [261, 182] on div "Para activar la función de arrastre con el teclado, pulsa Alt + Intro. Cuando h…" at bounding box center [226, 138] width 425 height 205
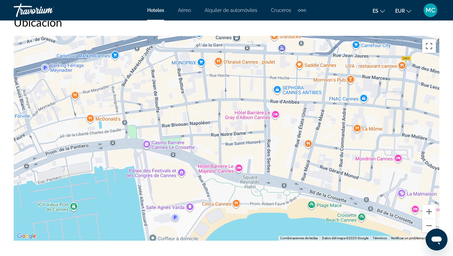
drag, startPoint x: 254, startPoint y: 105, endPoint x: 239, endPoint y: 128, distance: 28.1
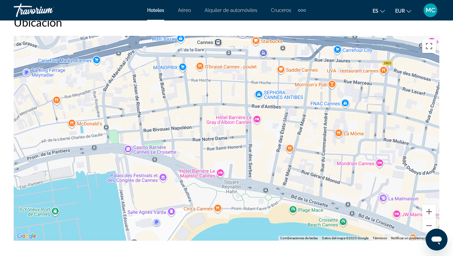
scroll to position [771, 0]
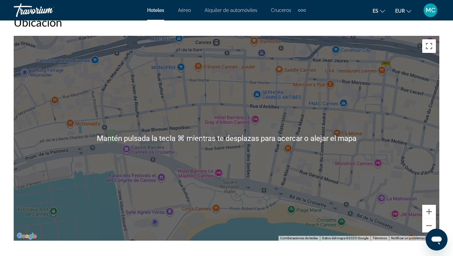
click at [256, 119] on div "Para activar la función de arrastre con el teclado, pulsa Alt + Intro. Cuando h…" at bounding box center [226, 138] width 425 height 205
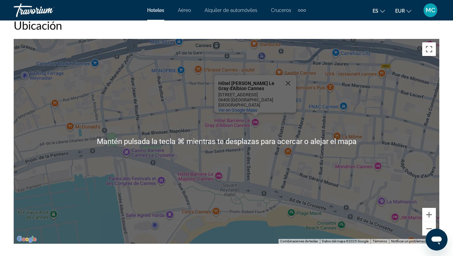
scroll to position [766, 0]
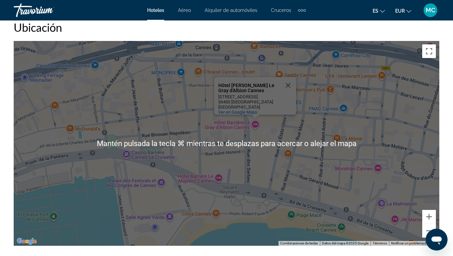
click at [255, 125] on div "Para activar la función de arrastre con el teclado, pulsa Alt + Intro. Cuando h…" at bounding box center [226, 143] width 425 height 205
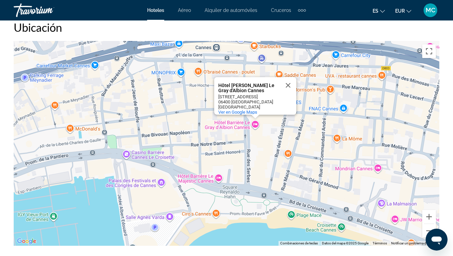
click at [255, 126] on div "Para activar la función de arrastre con el teclado, pulsa Alt + Intro. Cuando h…" at bounding box center [226, 143] width 425 height 205
click at [290, 79] on button "Cerrar" at bounding box center [288, 85] width 16 height 16
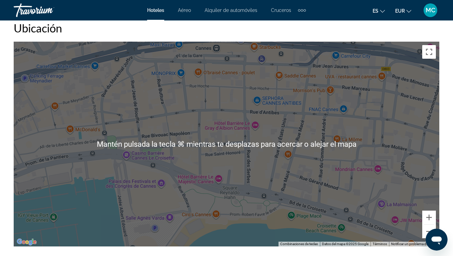
scroll to position [763, 0]
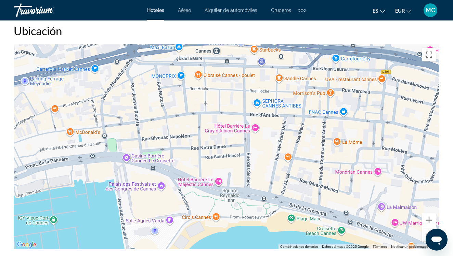
click at [226, 138] on div "Para activar la función de arrastre con el teclado, pulsa Alt + Intro. Cuando h…" at bounding box center [226, 146] width 425 height 205
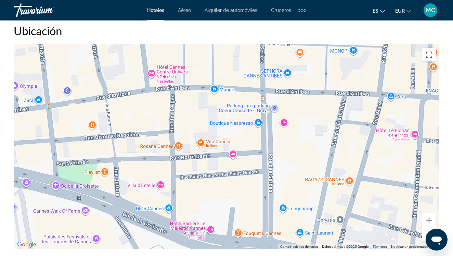
click at [284, 123] on div "Main content" at bounding box center [226, 146] width 425 height 205
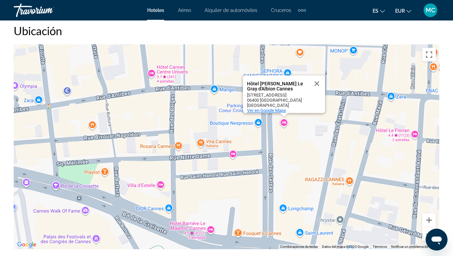
click at [275, 108] on span "Ver en Google Maps" at bounding box center [266, 110] width 39 height 5
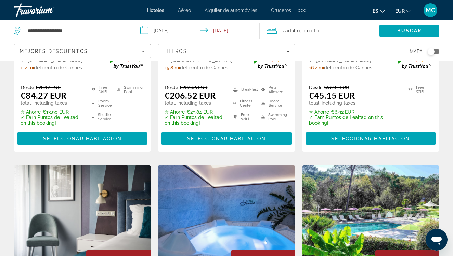
scroll to position [451, 0]
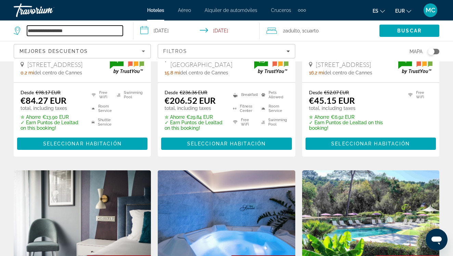
click at [90, 30] on input "**********" at bounding box center [75, 31] width 96 height 10
type input "*"
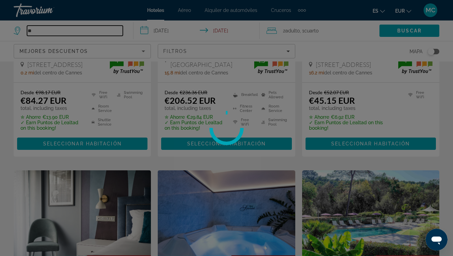
type input "*"
click at [407, 28] on div at bounding box center [226, 128] width 453 height 256
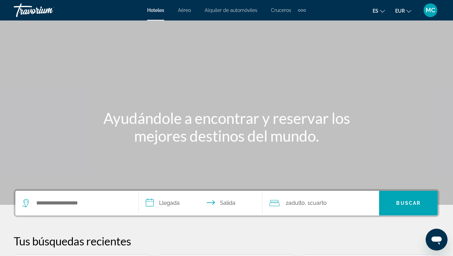
click at [303, 9] on div "Extra navigation items" at bounding box center [302, 10] width 2 height 2
click at [292, 25] on span "Actividades" at bounding box center [287, 22] width 26 height 5
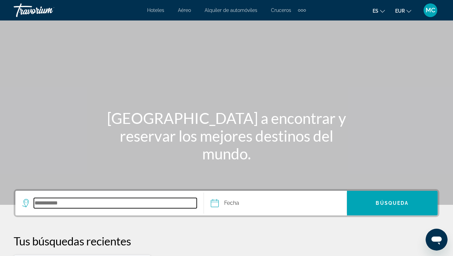
click at [62, 201] on input "Search destination" at bounding box center [115, 203] width 163 height 10
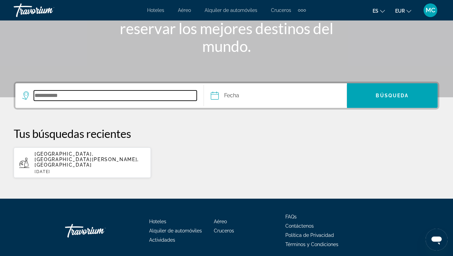
scroll to position [124, 0]
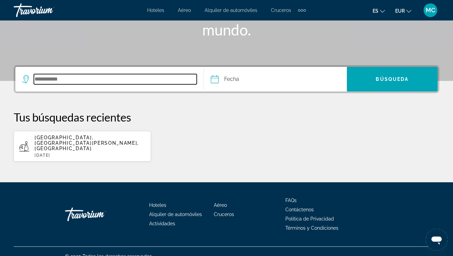
type input "*"
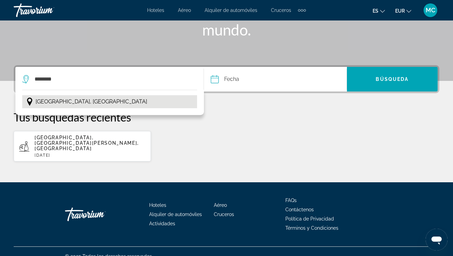
click at [49, 102] on span "Estambul, Turquía" at bounding box center [91, 102] width 111 height 10
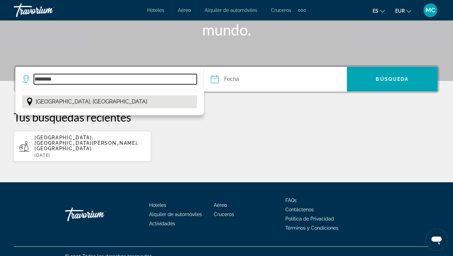
type input "**********"
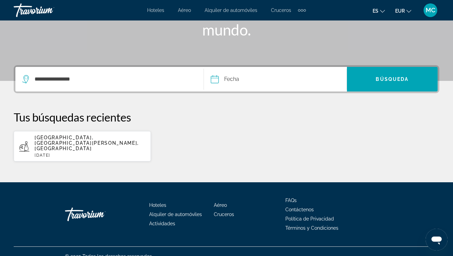
click at [227, 78] on input "Date" at bounding box center [244, 80] width 71 height 27
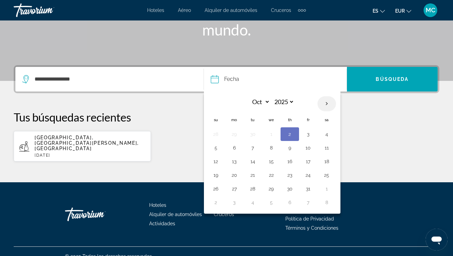
click at [329, 104] on th "Next month" at bounding box center [326, 103] width 18 height 15
select select "*"
select select "****"
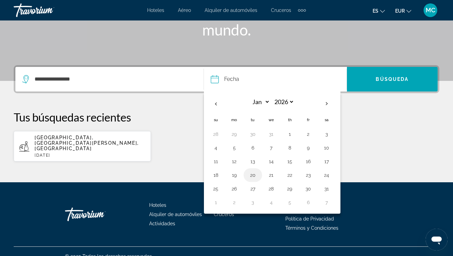
click at [252, 174] on button "20" at bounding box center [252, 176] width 11 height 10
type input "**********"
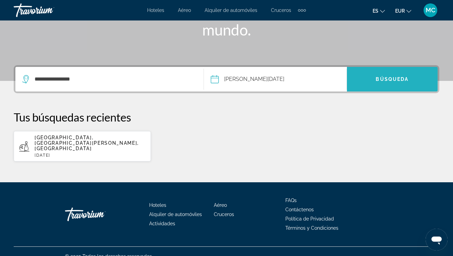
click at [388, 76] on span "Search" at bounding box center [392, 79] width 91 height 16
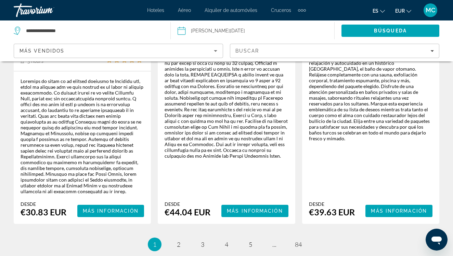
scroll to position [1278, 0]
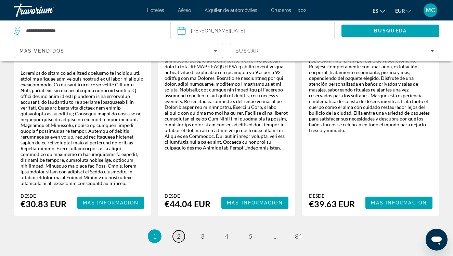
click at [180, 233] on span "2" at bounding box center [178, 237] width 3 height 8
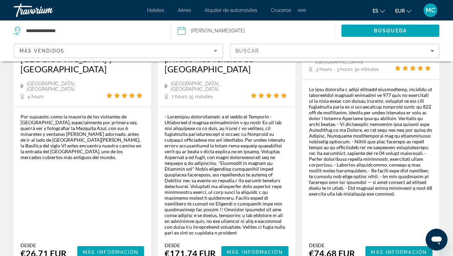
scroll to position [180, 0]
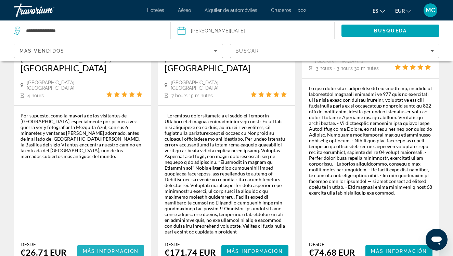
click at [124, 249] on span "Más información" at bounding box center [111, 251] width 56 height 5
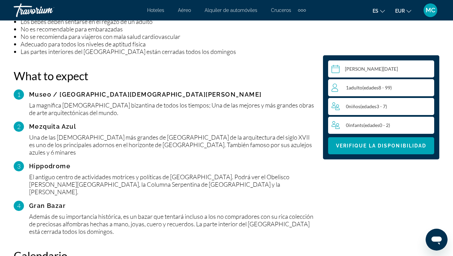
scroll to position [806, 0]
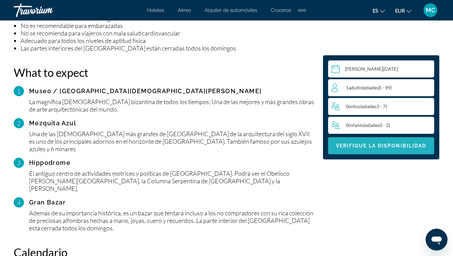
click at [402, 143] on span "Main content" at bounding box center [381, 146] width 106 height 16
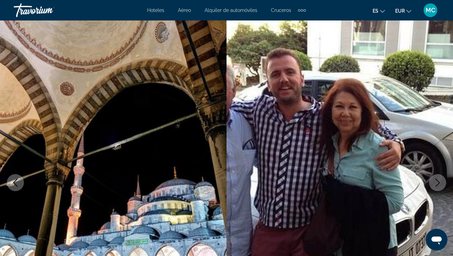
scroll to position [0, 0]
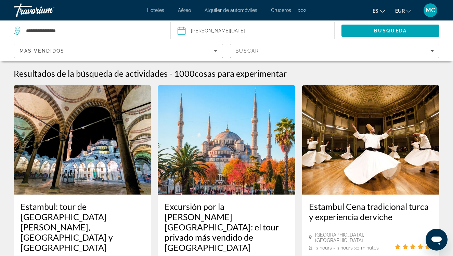
click at [105, 112] on img "Main content" at bounding box center [82, 139] width 137 height 109
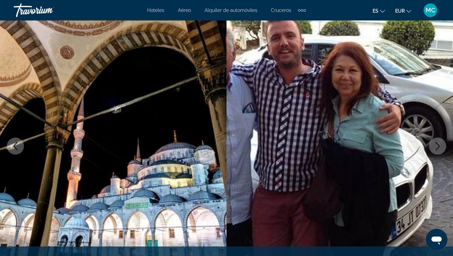
scroll to position [49, 0]
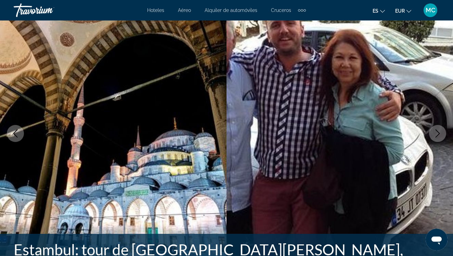
click at [151, 12] on span "Hoteles" at bounding box center [155, 10] width 17 height 5
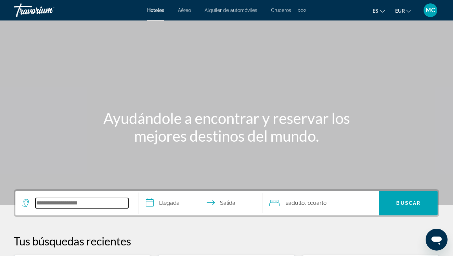
click at [102, 206] on input "Search hotel destination" at bounding box center [82, 203] width 93 height 10
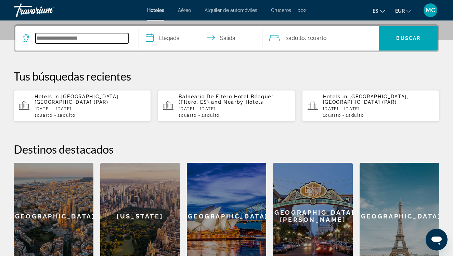
scroll to position [167, 0]
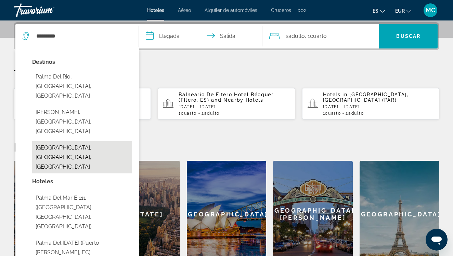
click at [104, 142] on button "[GEOGRAPHIC_DATA], [GEOGRAPHIC_DATA], [GEOGRAPHIC_DATA]" at bounding box center [82, 158] width 100 height 32
type input "**********"
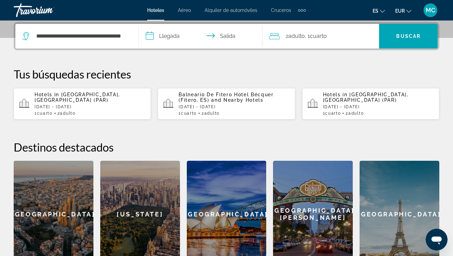
click at [166, 36] on input "**********" at bounding box center [202, 37] width 126 height 27
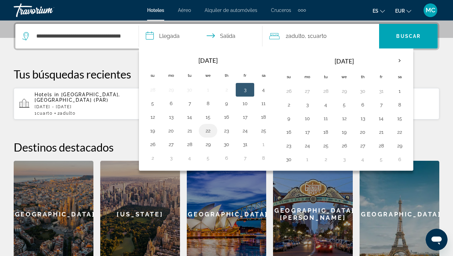
click at [211, 132] on button "22" at bounding box center [207, 131] width 11 height 10
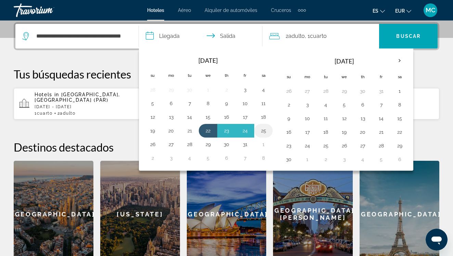
click at [262, 131] on button "25" at bounding box center [263, 131] width 11 height 10
type input "**********"
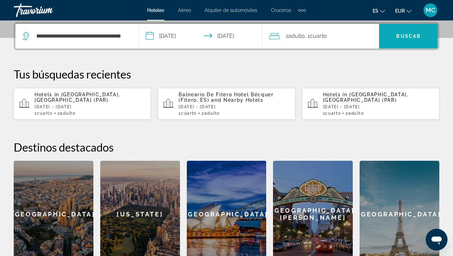
click at [393, 35] on span "Search" at bounding box center [408, 36] width 58 height 16
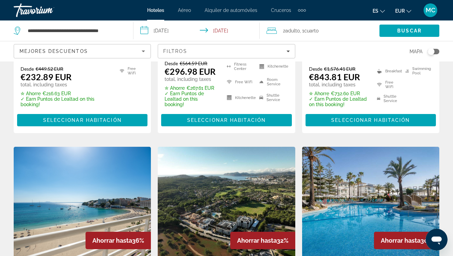
scroll to position [514, 0]
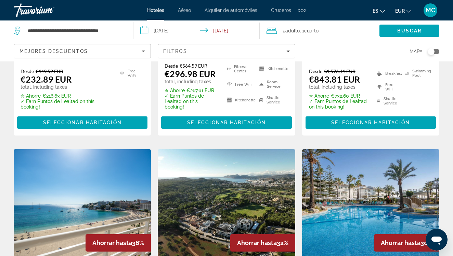
click at [430, 52] on div "Toggle map" at bounding box center [430, 51] width 7 height 7
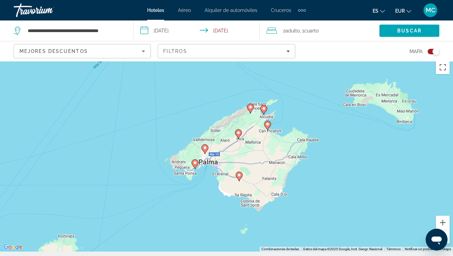
scroll to position [3, 0]
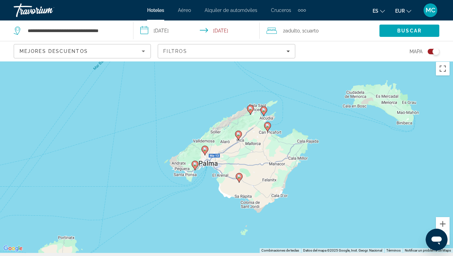
click at [267, 127] on image "Main content" at bounding box center [267, 126] width 4 height 4
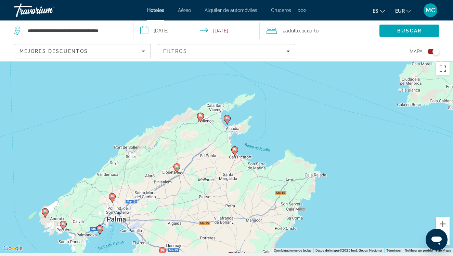
click at [235, 151] on image "Main content" at bounding box center [235, 150] width 4 height 4
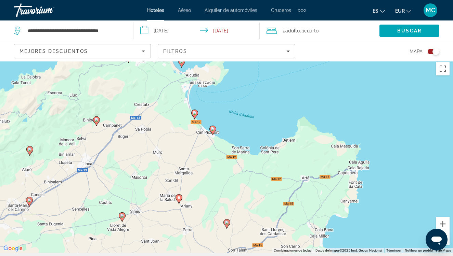
click at [435, 52] on div "Toggle map" at bounding box center [435, 51] width 7 height 7
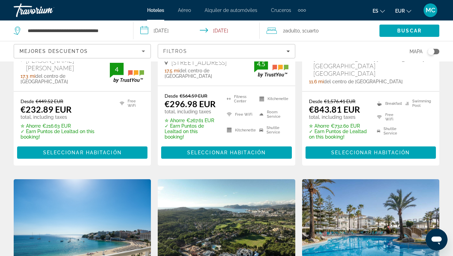
scroll to position [470, 0]
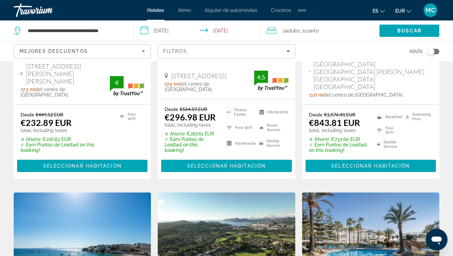
click at [155, 32] on input "**********" at bounding box center [197, 32] width 129 height 23
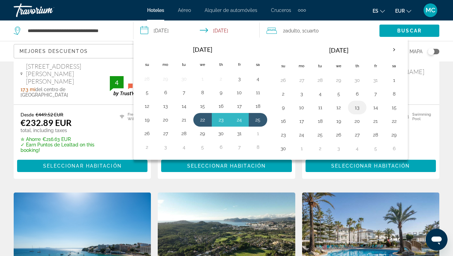
click at [355, 108] on button "13" at bounding box center [357, 108] width 11 height 10
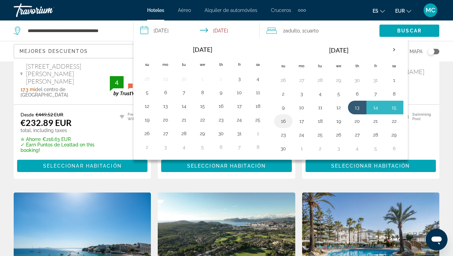
click at [283, 121] on button "16" at bounding box center [283, 122] width 11 height 10
type input "**********"
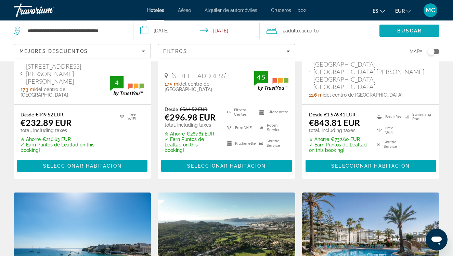
click at [389, 26] on span "Search" at bounding box center [409, 31] width 60 height 16
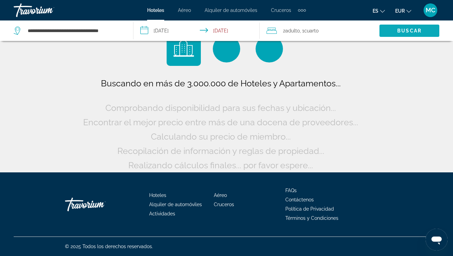
scroll to position [19, 0]
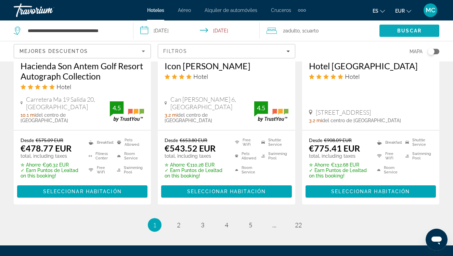
scroll to position [989, 0]
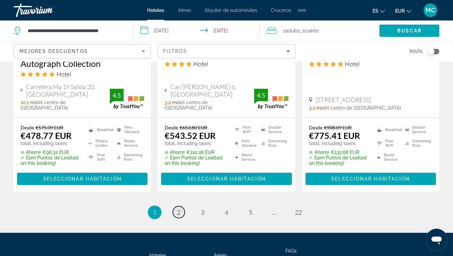
click at [178, 209] on span "2" at bounding box center [178, 213] width 3 height 8
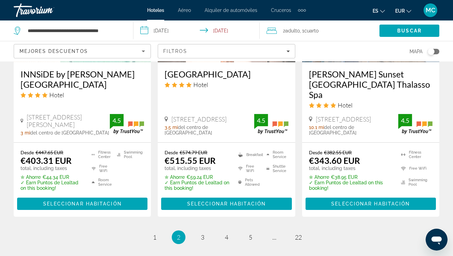
scroll to position [953, 0]
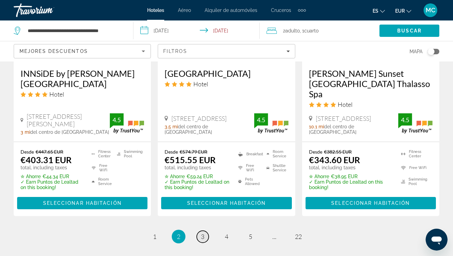
click at [202, 233] on span "3" at bounding box center [202, 237] width 3 height 8
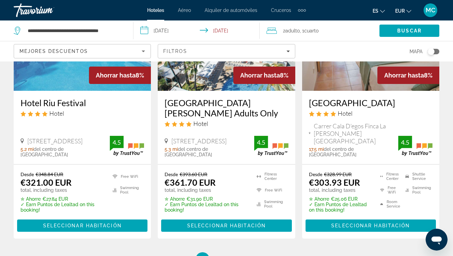
scroll to position [933, 0]
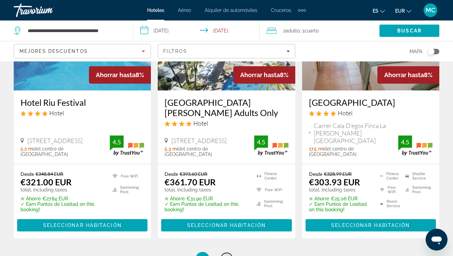
click at [225, 255] on span "4" at bounding box center [226, 259] width 3 height 8
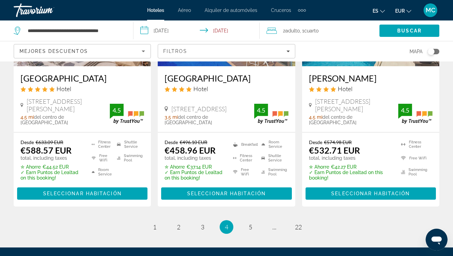
scroll to position [952, 0]
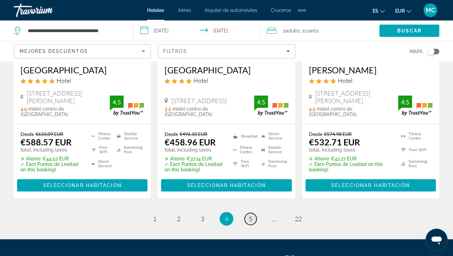
click at [252, 215] on span "5" at bounding box center [250, 219] width 3 height 8
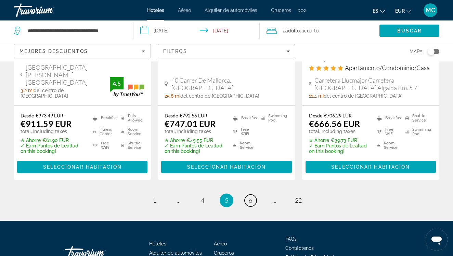
scroll to position [996, 0]
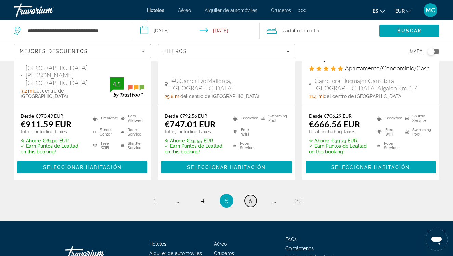
click at [250, 197] on span "6" at bounding box center [250, 201] width 3 height 8
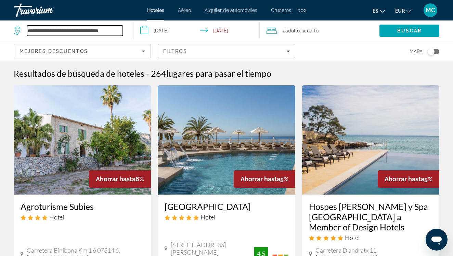
click at [120, 31] on input "**********" at bounding box center [75, 31] width 96 height 10
click at [18, 30] on icon "Search widget" at bounding box center [18, 31] width 8 height 8
click at [119, 32] on input "**********" at bounding box center [75, 31] width 96 height 10
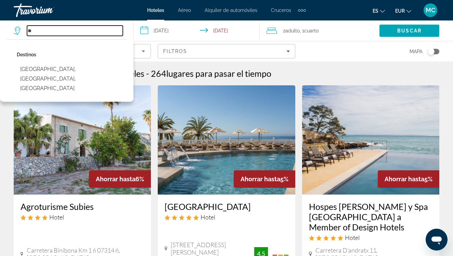
type input "*"
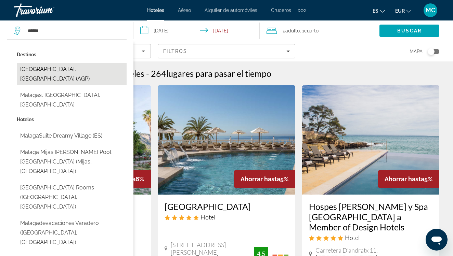
click at [65, 69] on button "[GEOGRAPHIC_DATA], [GEOGRAPHIC_DATA] (AGP)" at bounding box center [72, 74] width 110 height 23
type input "**********"
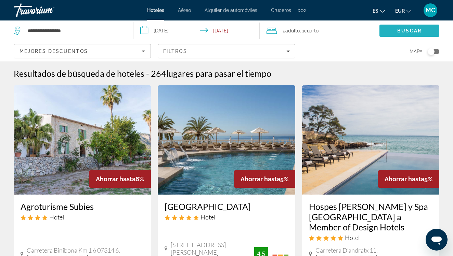
click at [423, 32] on span "Search" at bounding box center [409, 31] width 60 height 16
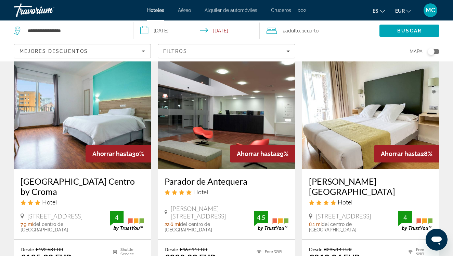
scroll to position [24, 0]
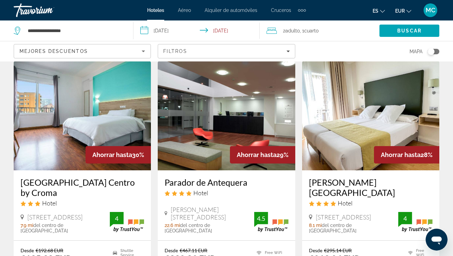
click at [229, 30] on input "**********" at bounding box center [197, 32] width 129 height 23
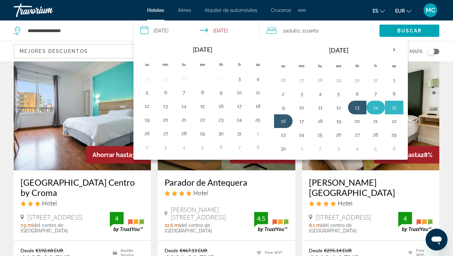
click at [373, 111] on button "14" at bounding box center [375, 108] width 11 height 10
click at [354, 108] on button "13" at bounding box center [357, 108] width 11 height 10
type input "**********"
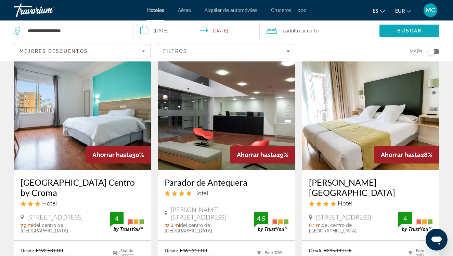
click at [412, 27] on span "Search" at bounding box center [409, 31] width 60 height 16
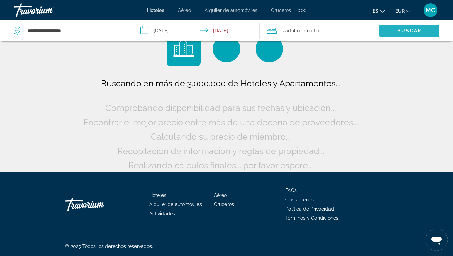
scroll to position [19, 0]
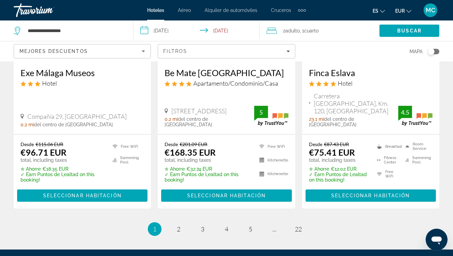
scroll to position [954, 0]
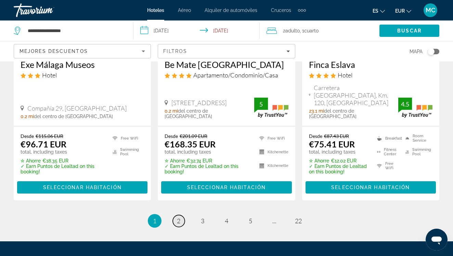
click at [179, 217] on span "2" at bounding box center [178, 221] width 3 height 8
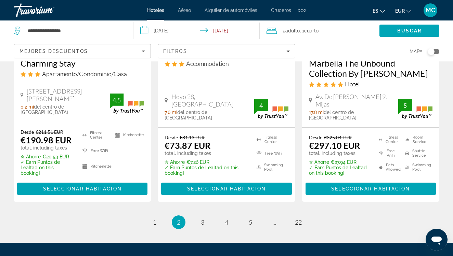
scroll to position [1013, 0]
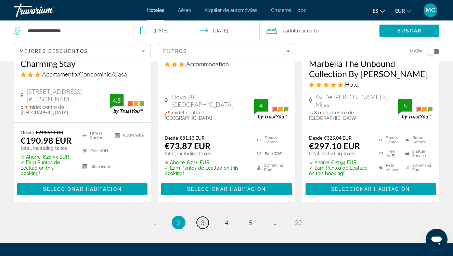
click at [198, 217] on link "page 3" at bounding box center [203, 223] width 12 height 12
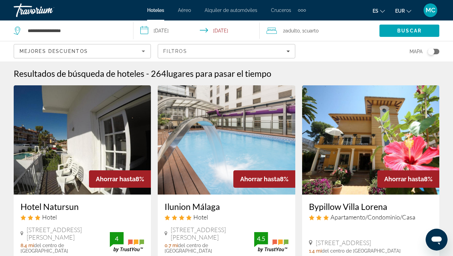
click at [282, 11] on span "Cruceros" at bounding box center [281, 10] width 20 height 5
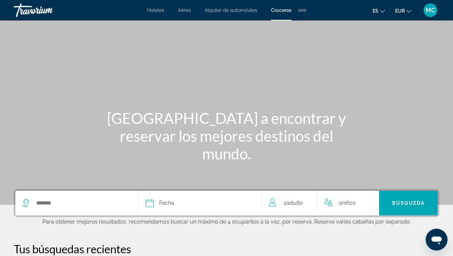
click at [301, 12] on div "Extra navigation items" at bounding box center [302, 10] width 8 height 10
click at [288, 22] on span "Actividades" at bounding box center [288, 22] width 26 height 5
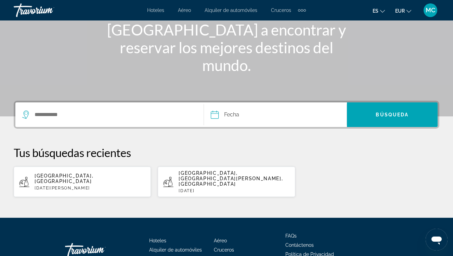
scroll to position [88, 0]
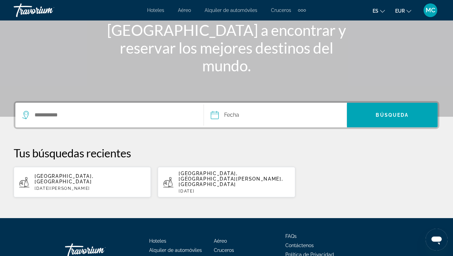
click at [186, 174] on span "Bilbao, País Vasco, España" at bounding box center [230, 179] width 104 height 16
type input "**********"
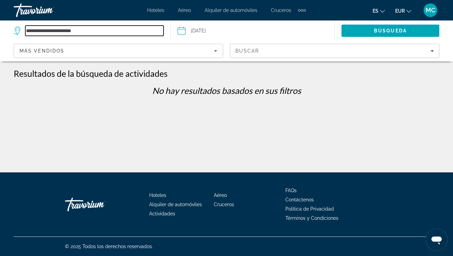
click at [57, 34] on input "**********" at bounding box center [94, 31] width 138 height 10
type input "*"
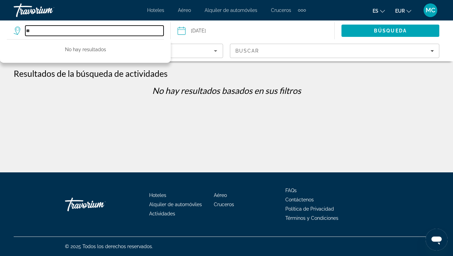
type input "*"
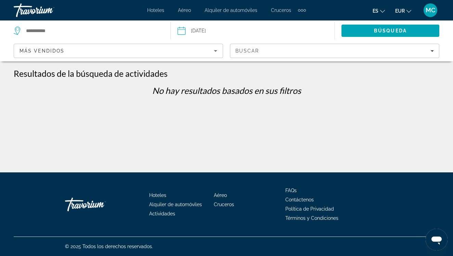
click at [205, 30] on input "Date: Feb 1, 2025" at bounding box center [216, 32] width 81 height 23
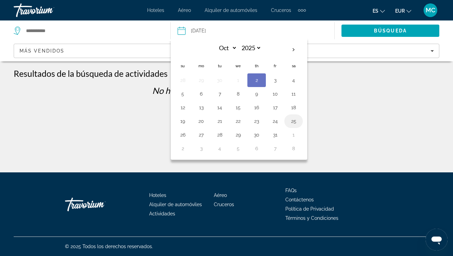
click at [294, 122] on button "25" at bounding box center [293, 122] width 11 height 10
type input "**********"
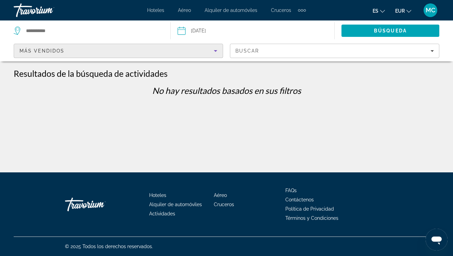
click at [62, 48] on span "Más vendidos" at bounding box center [41, 50] width 45 height 5
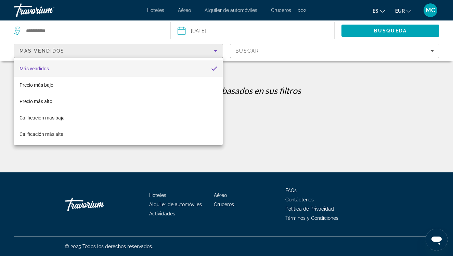
click at [36, 29] on div at bounding box center [226, 128] width 453 height 256
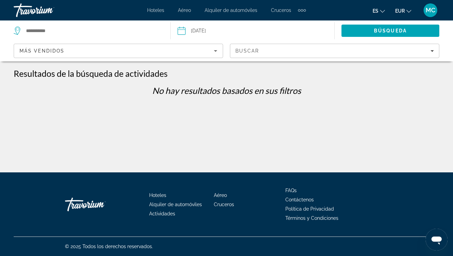
click at [34, 47] on div "Más vendidos" at bounding box center [118, 53] width 198 height 19
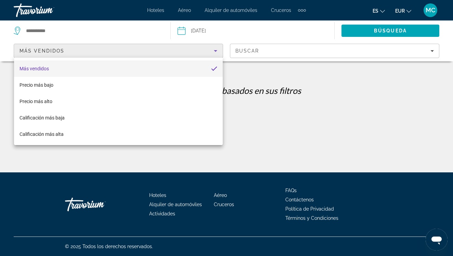
click at [35, 29] on div at bounding box center [226, 128] width 453 height 256
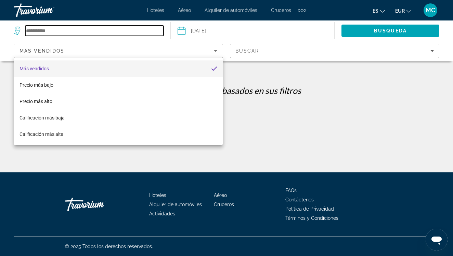
click at [35, 29] on input "Search destination" at bounding box center [94, 31] width 138 height 10
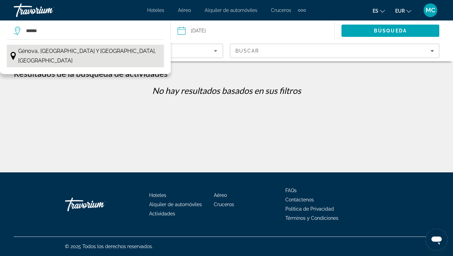
click at [72, 53] on span "Génova, Piamonte y Liguria, Italia" at bounding box center [89, 56] width 142 height 19
type input "**********"
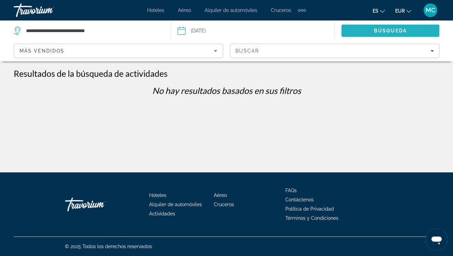
click at [395, 27] on span "Search" at bounding box center [390, 31] width 98 height 16
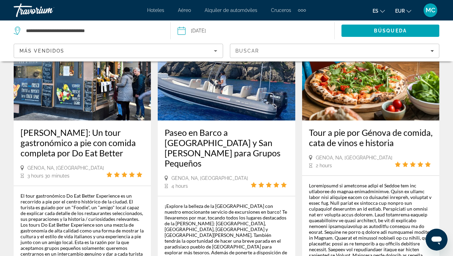
scroll to position [63, 0]
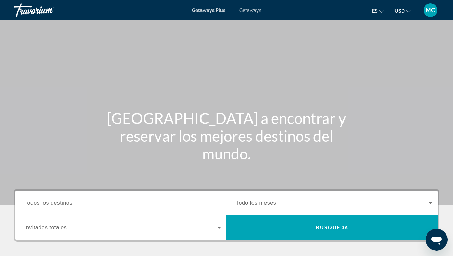
click at [255, 9] on span "Getaways" at bounding box center [250, 10] width 22 height 5
click at [139, 202] on input "Destination Todos los destinos" at bounding box center [122, 204] width 197 height 8
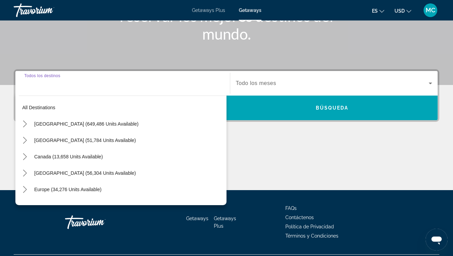
scroll to position [138, 0]
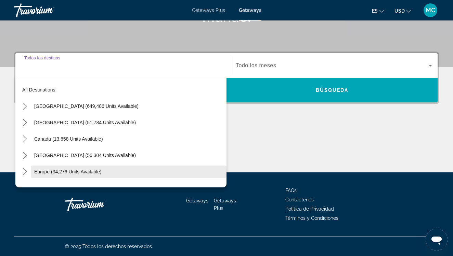
click at [110, 169] on span "Select destination: Europe (34,276 units available)" at bounding box center [129, 172] width 196 height 16
type input "**********"
